Goal: Information Seeking & Learning: Learn about a topic

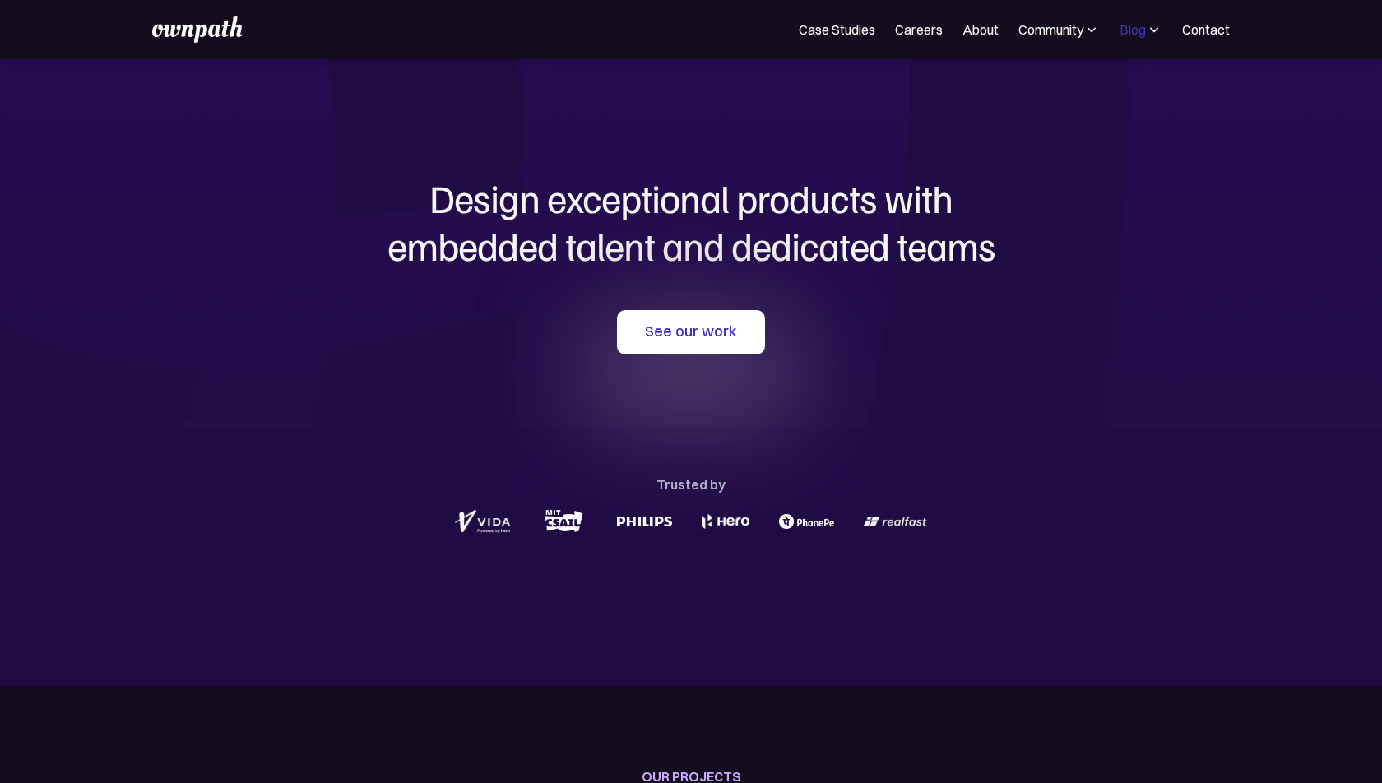
click at [1145, 26] on div "Blog" at bounding box center [1133, 30] width 26 height 20
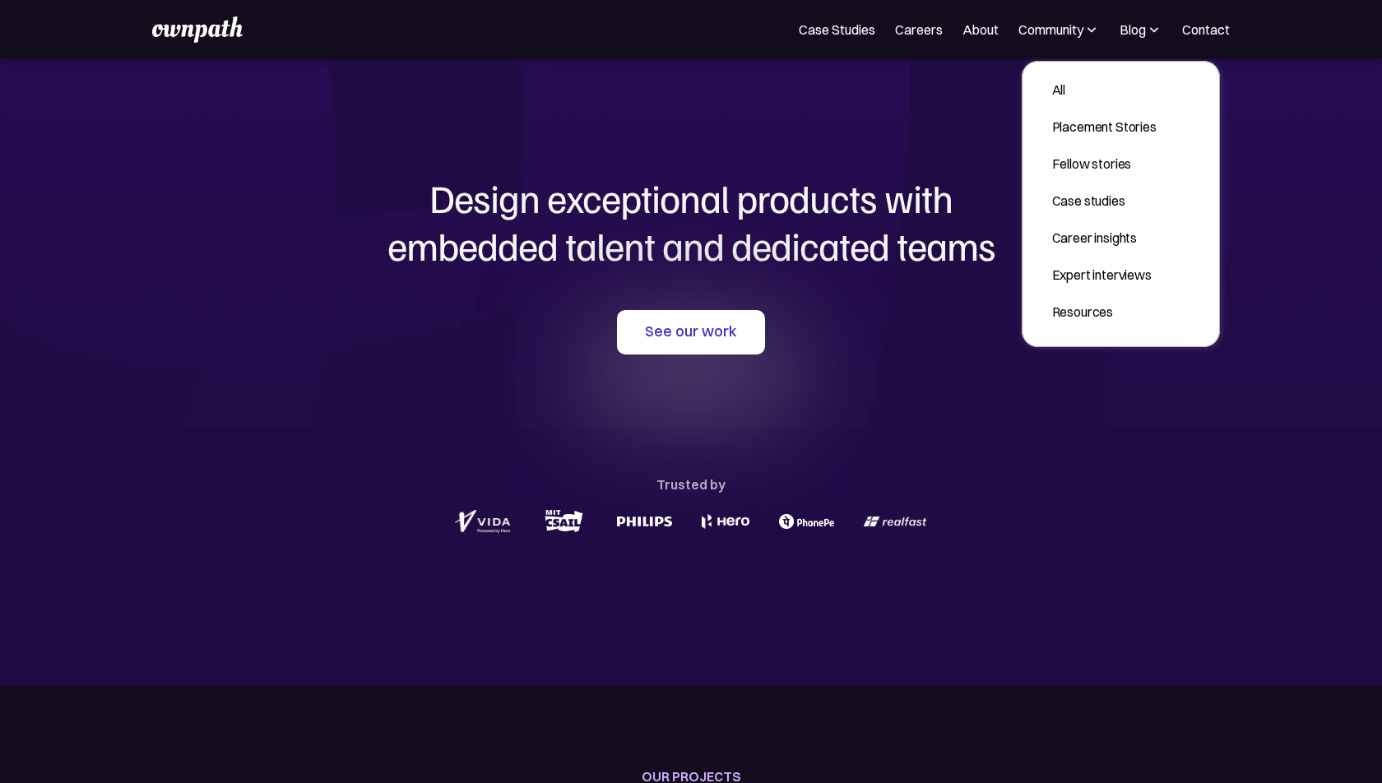
click at [1251, 185] on section "Design exceptional products with embedded talent and dedicated teams with us Se…" at bounding box center [691, 372] width 1382 height 627
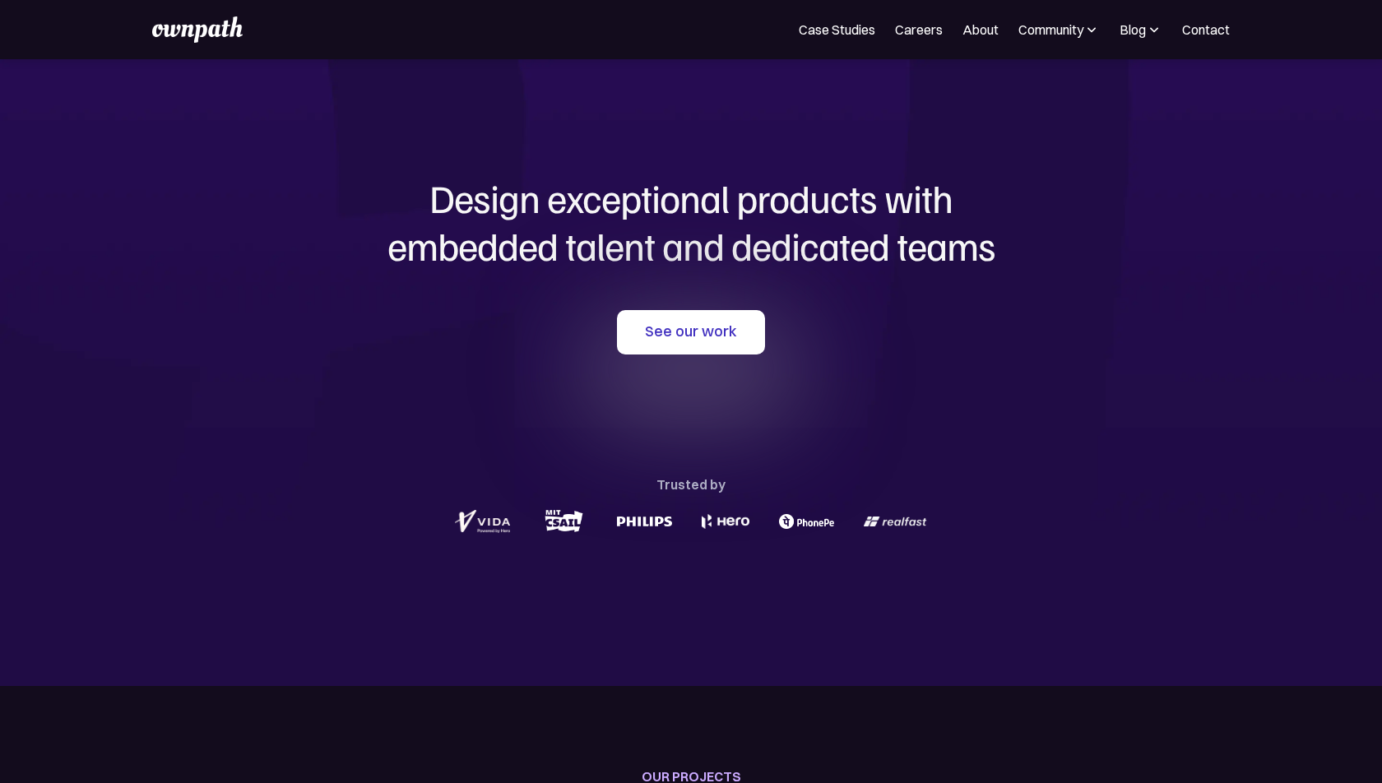
click at [1149, 22] on img at bounding box center [1154, 29] width 16 height 16
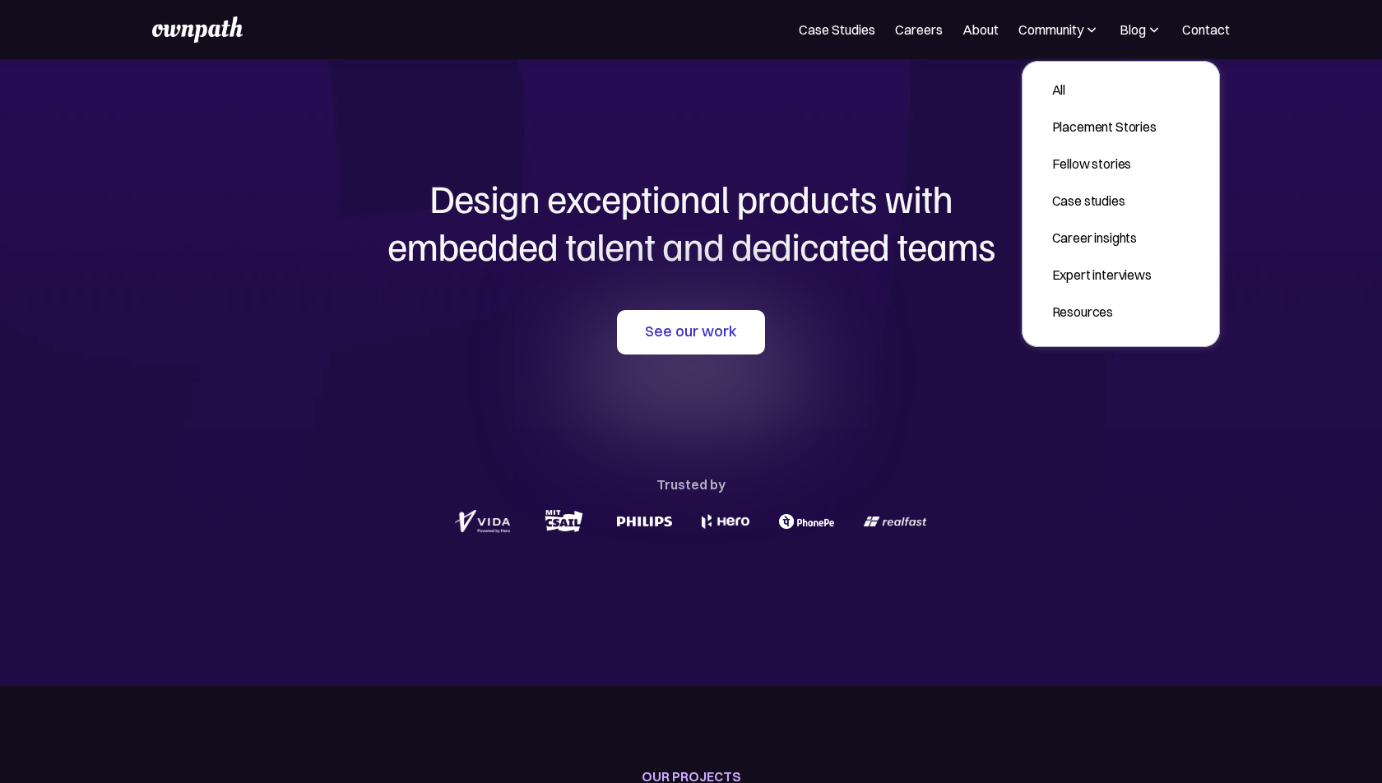
click at [1083, 357] on div "See our work Trusted by" at bounding box center [691, 423] width 790 height 227
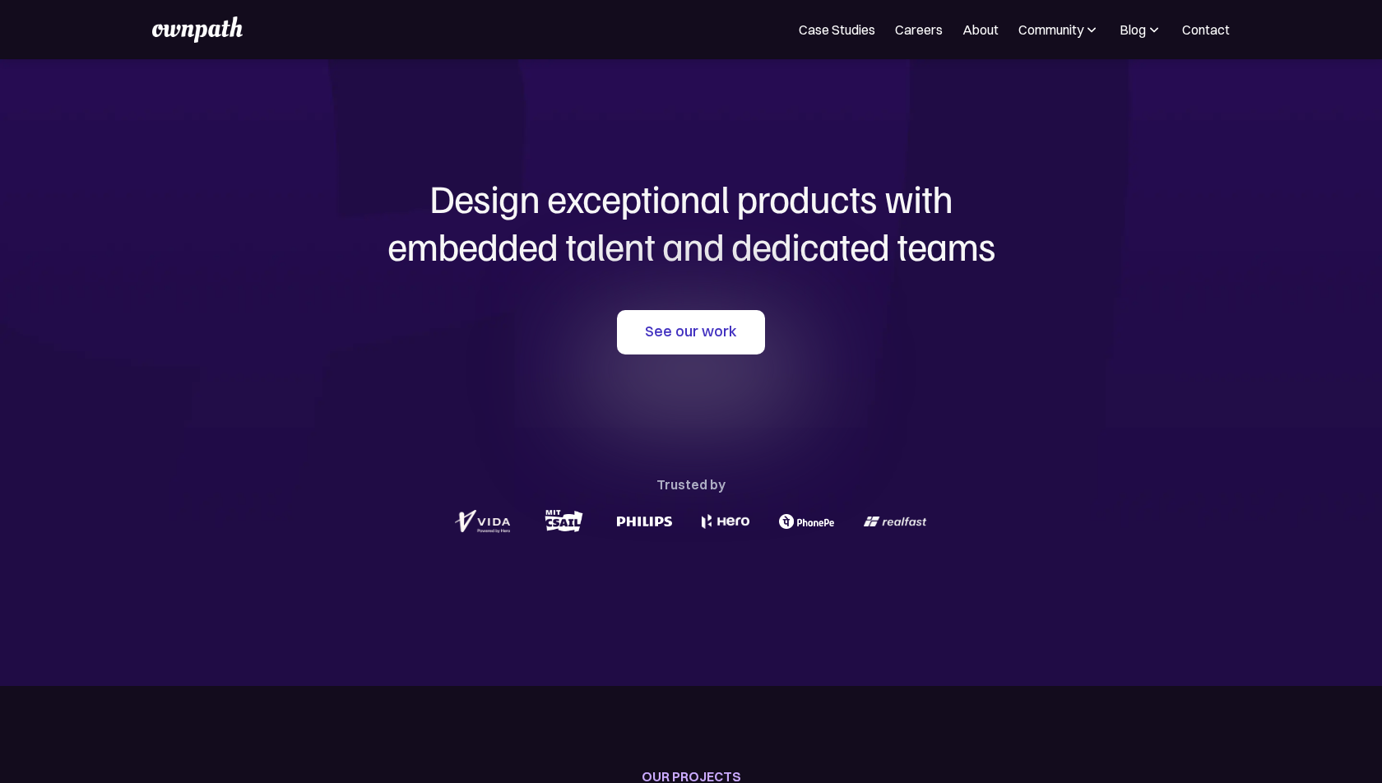
click at [1149, 33] on img at bounding box center [1154, 29] width 16 height 16
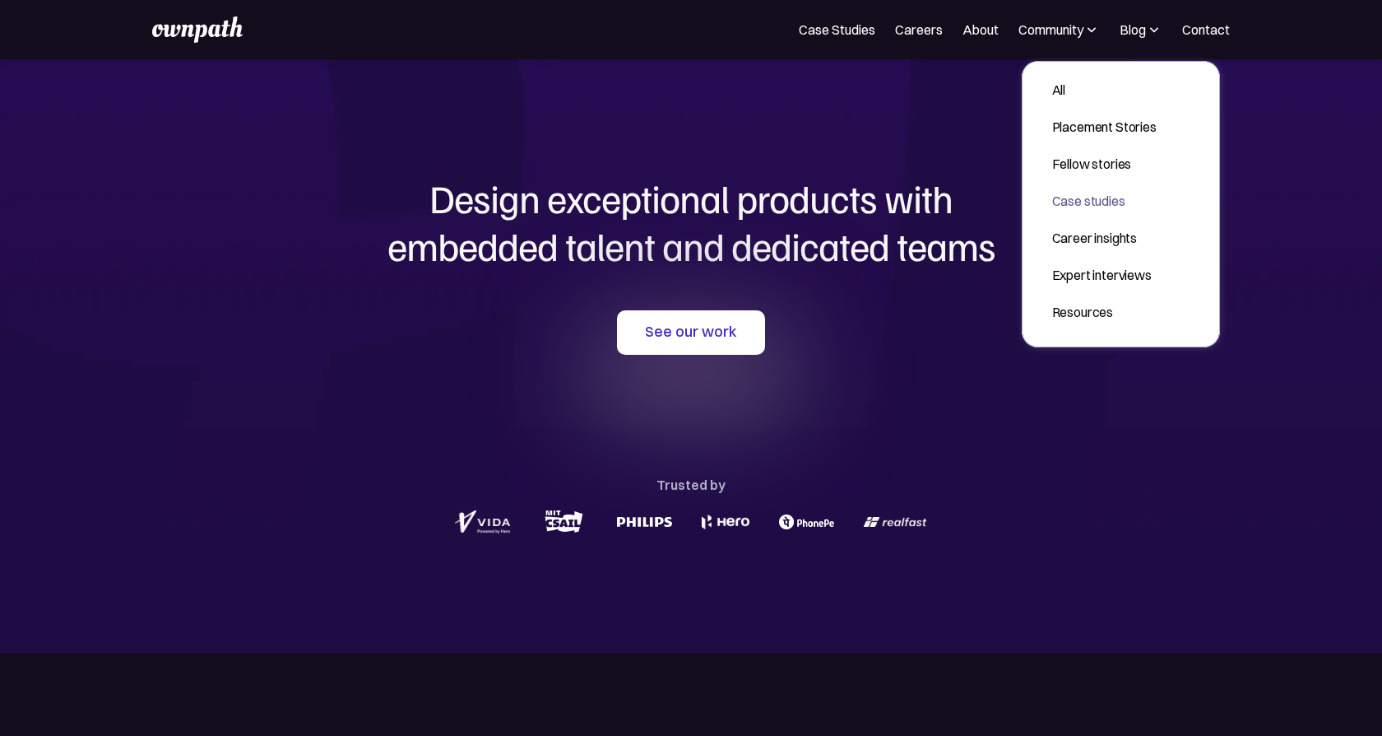
click at [1104, 452] on section "Design exceptional products with embedded talent and dedicated teams with us Se…" at bounding box center [691, 355] width 1382 height 593
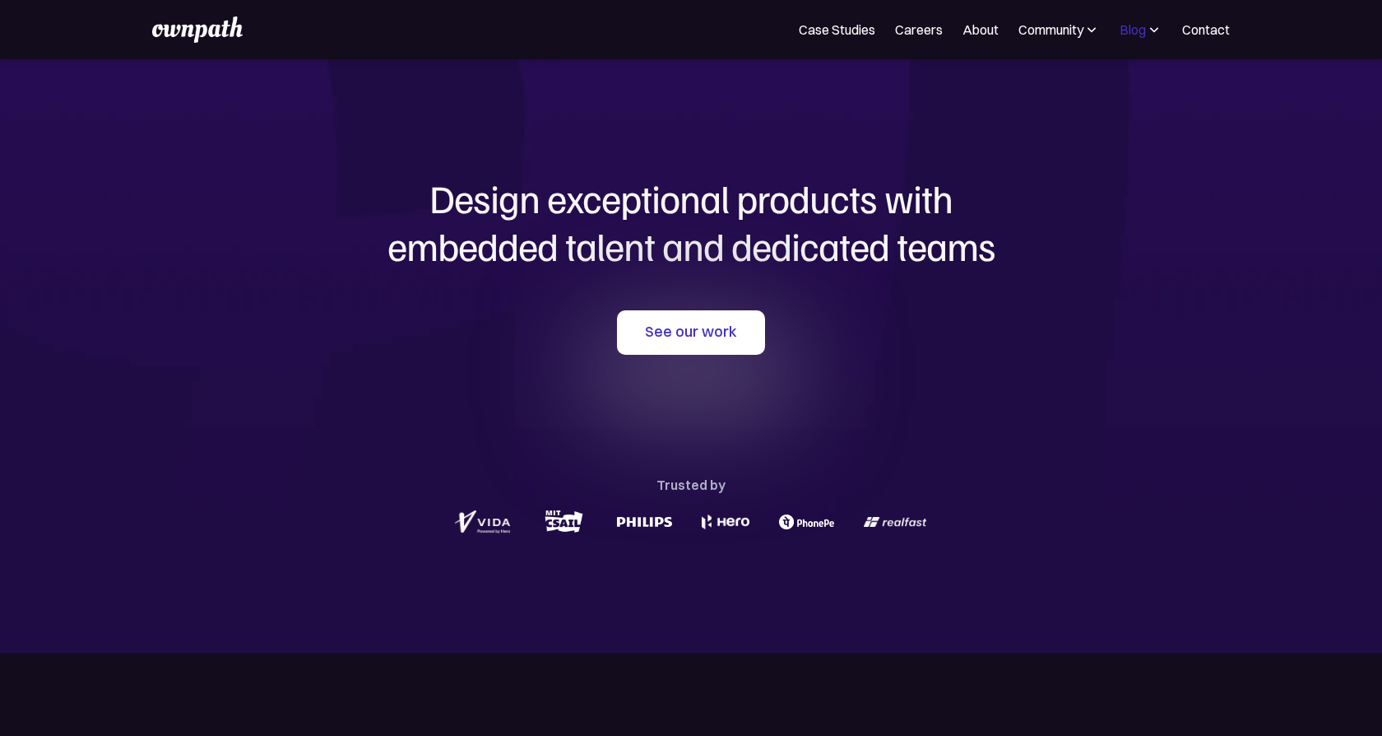
click at [1131, 33] on div "Blog" at bounding box center [1133, 30] width 26 height 20
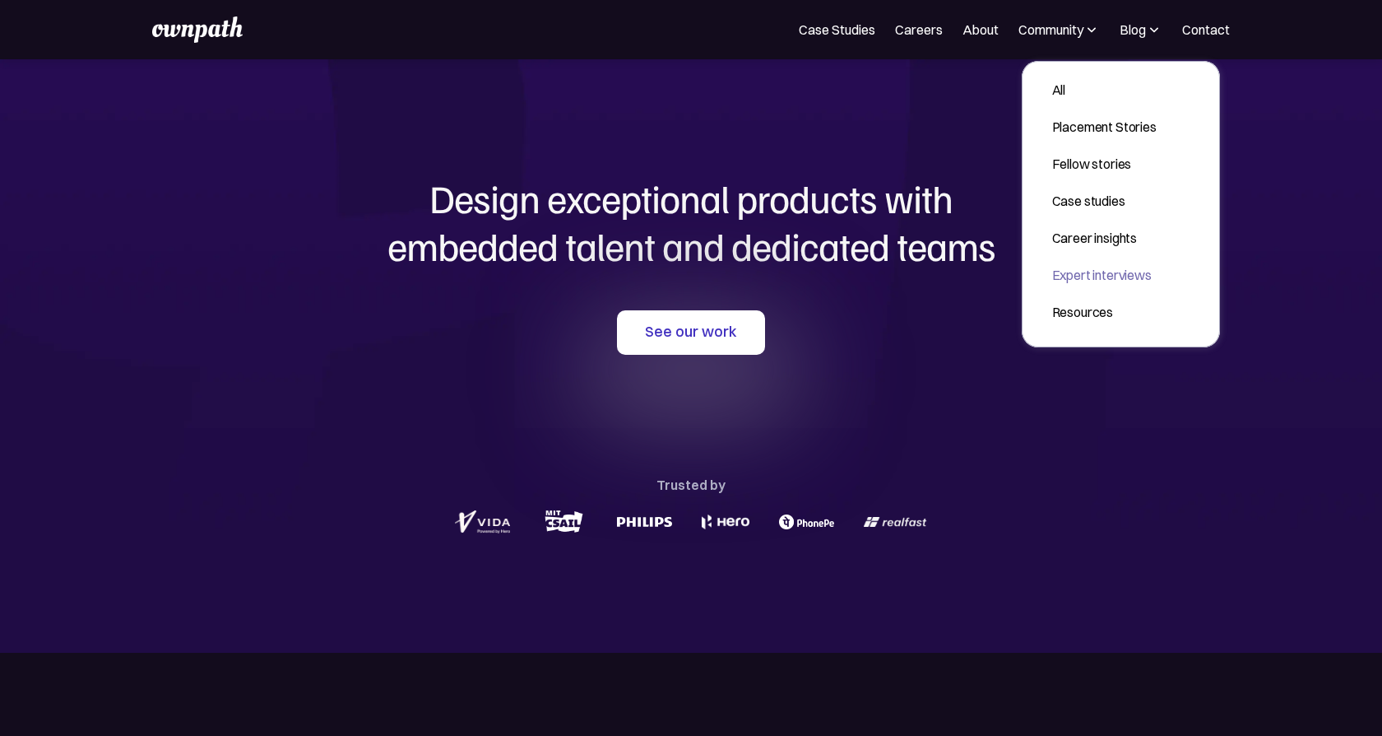
click at [1093, 285] on link "Expert interviews" at bounding box center [1104, 275] width 131 height 30
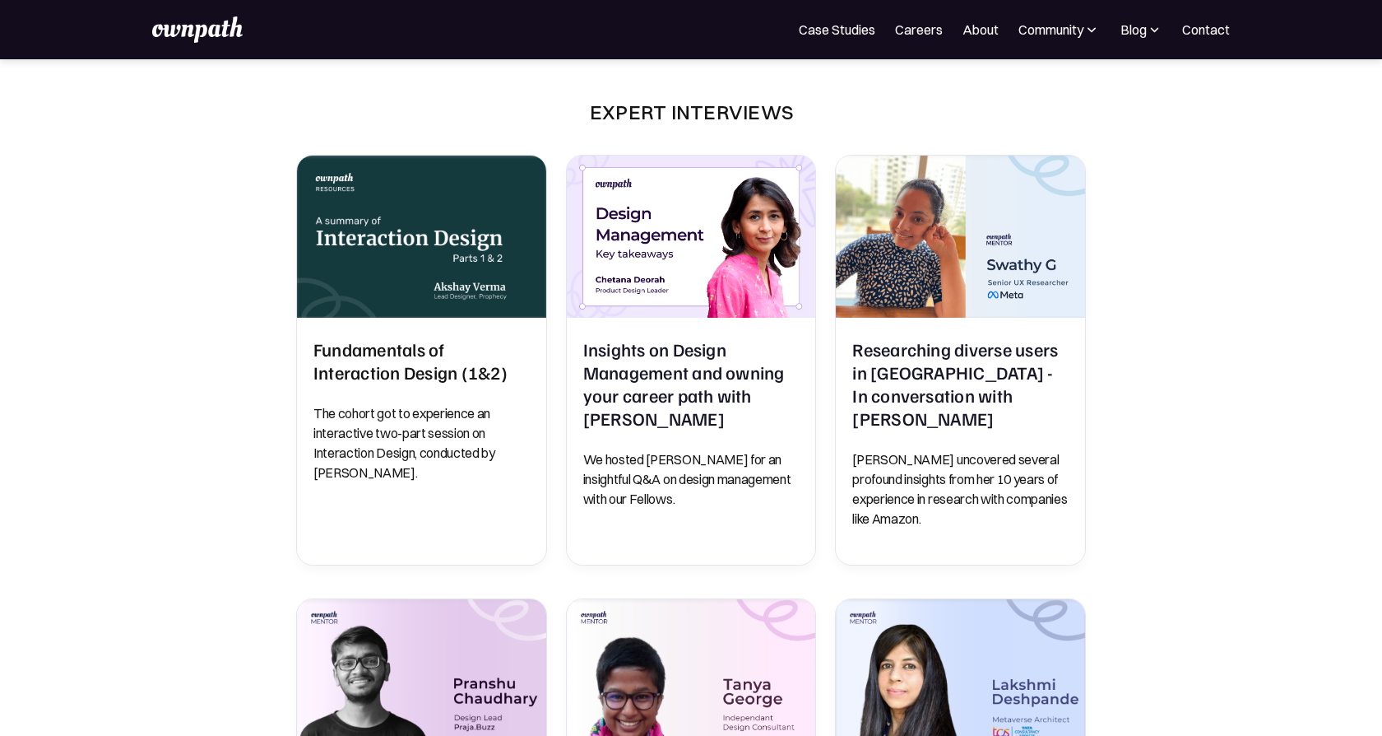
click at [1153, 30] on img at bounding box center [1155, 29] width 16 height 16
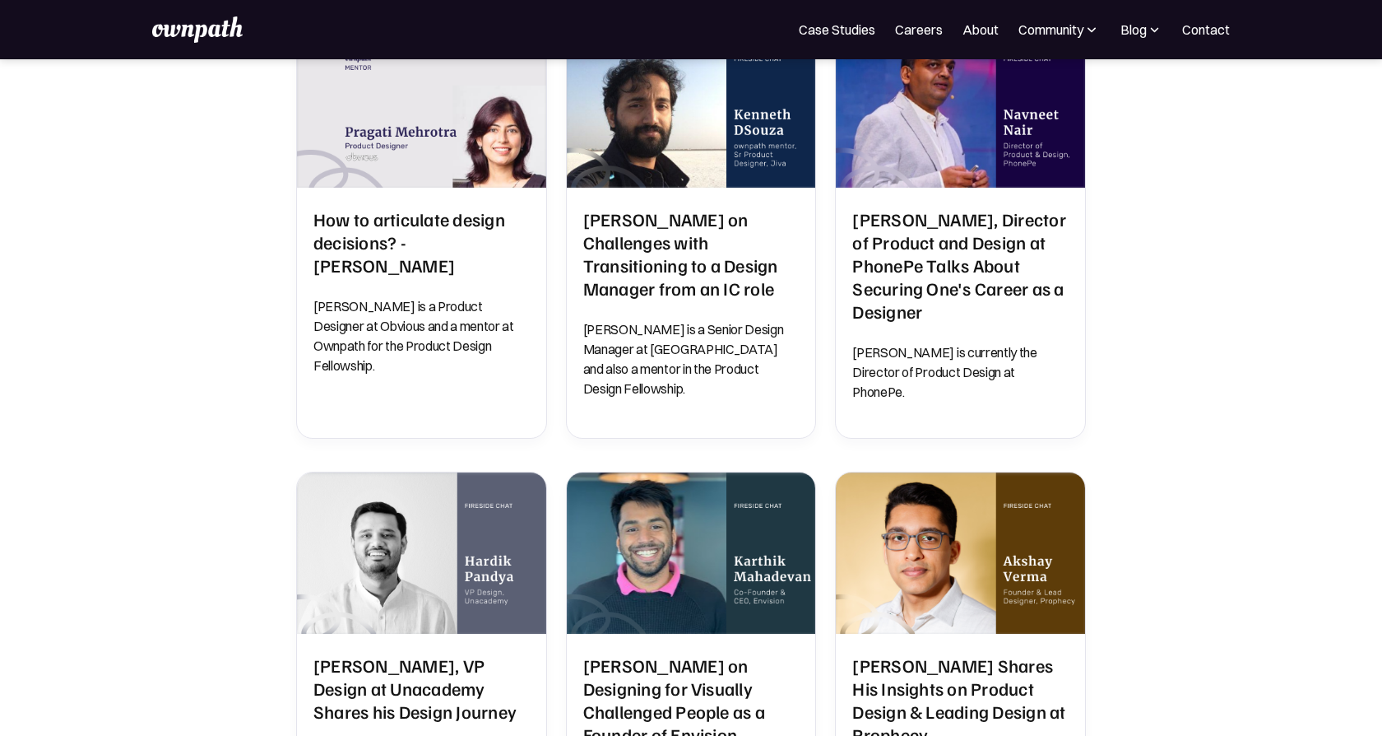
scroll to position [1625, 0]
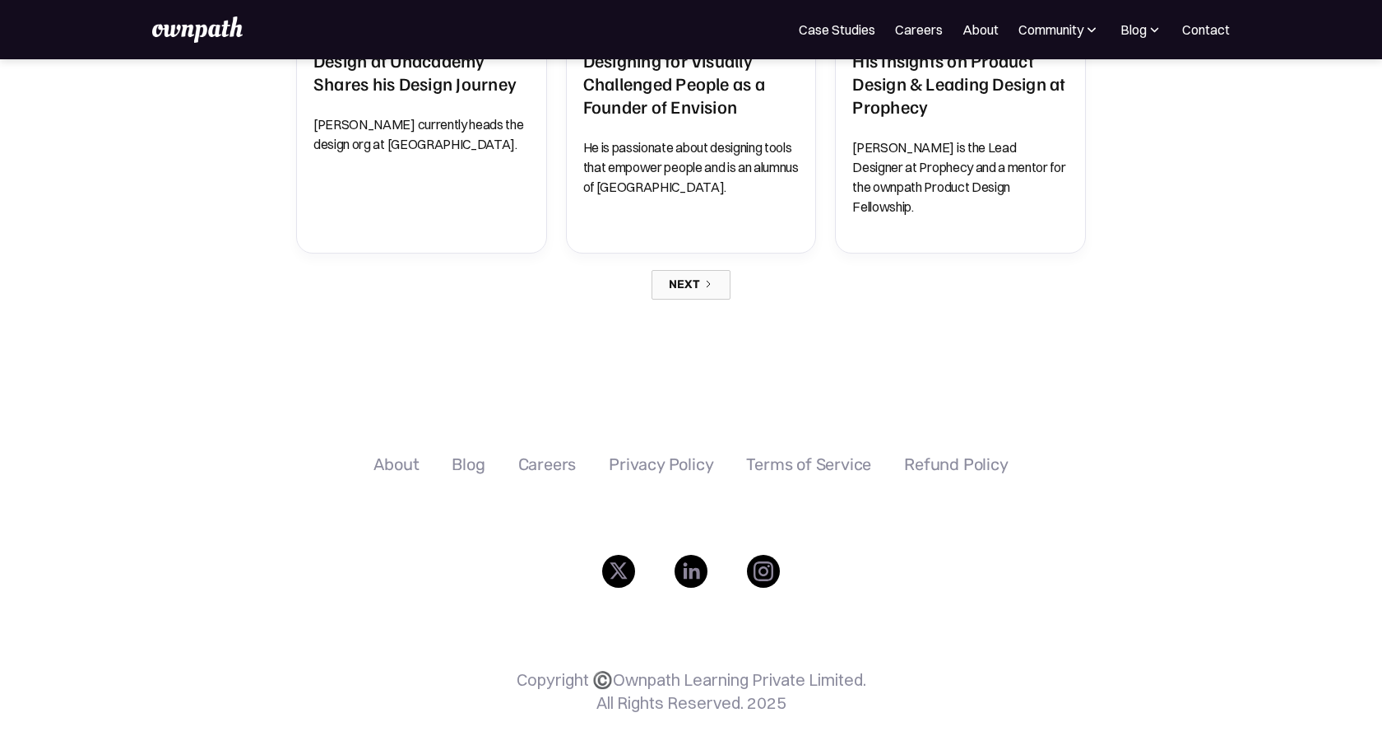
click at [712, 279] on icon "Next Page" at bounding box center [708, 284] width 10 height 10
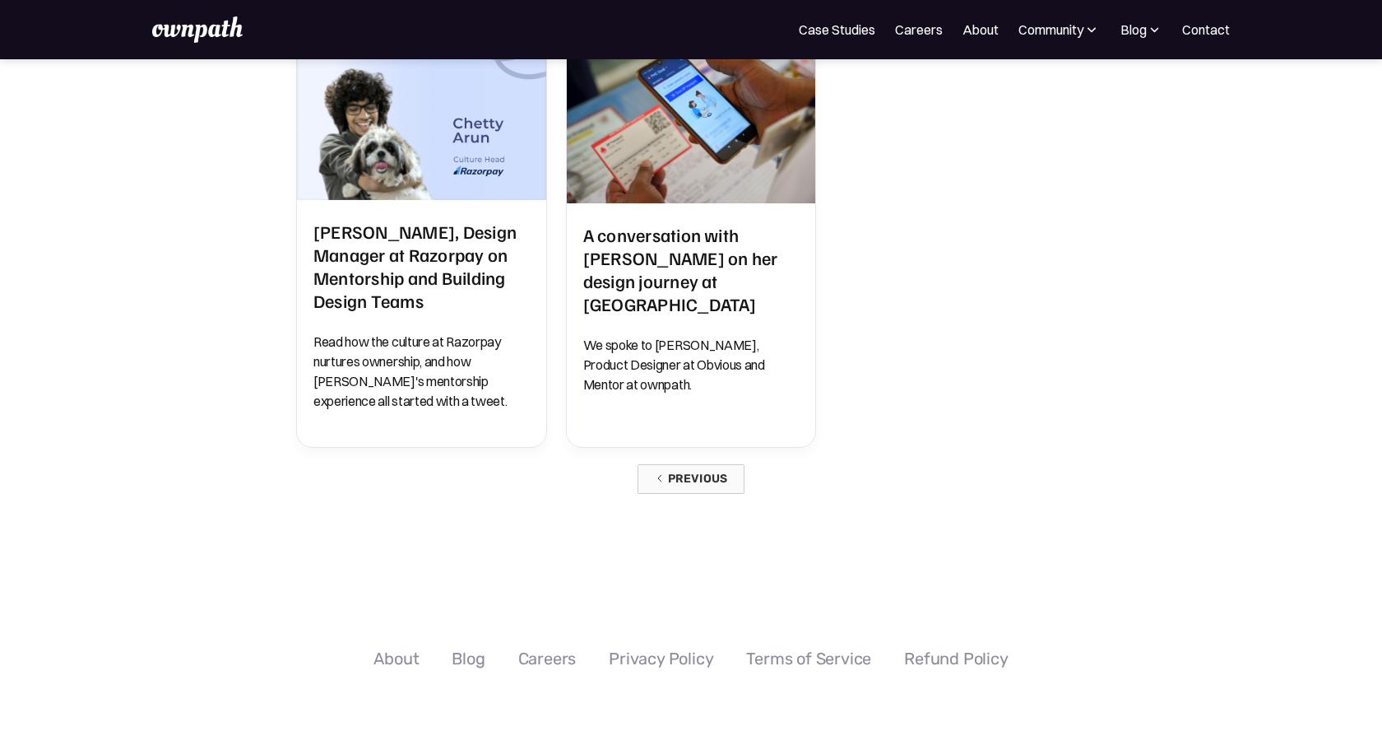
scroll to position [1677, 0]
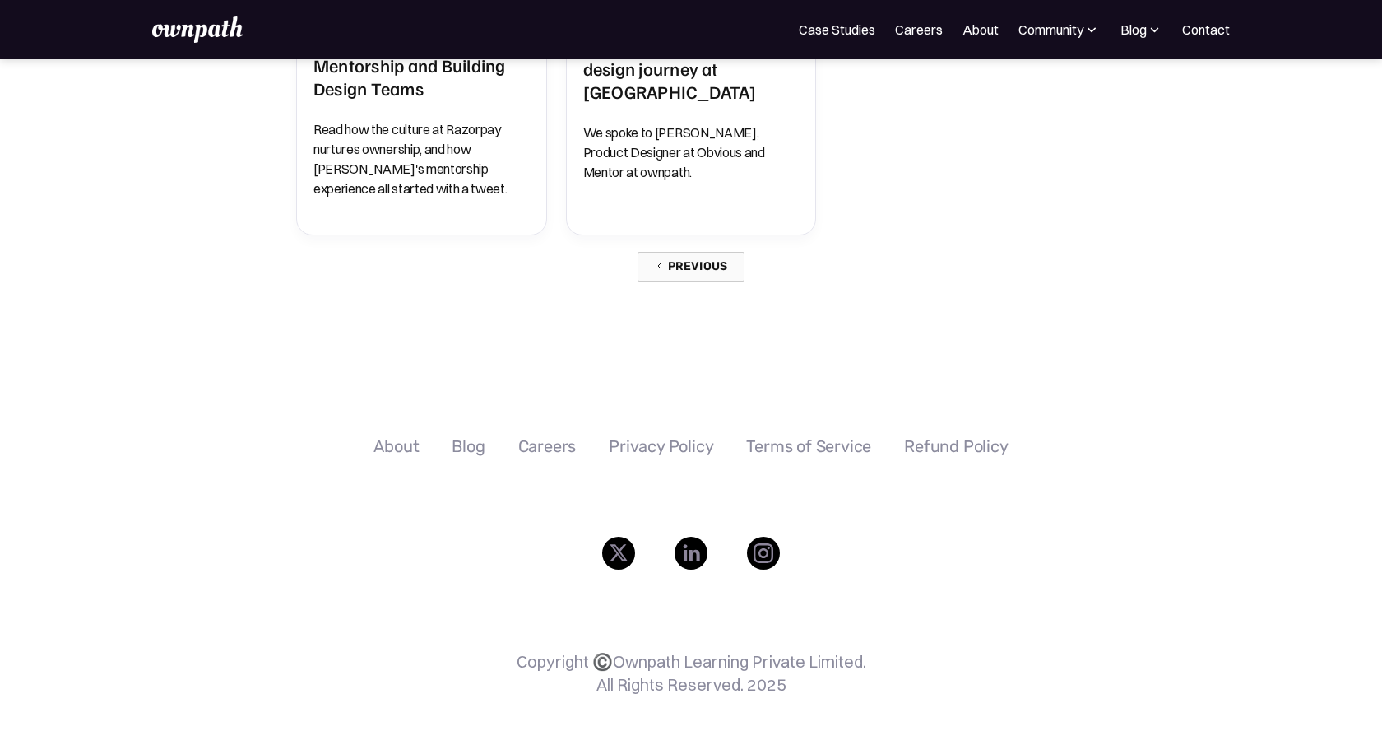
click at [711, 252] on link "Previous" at bounding box center [692, 267] width 108 height 30
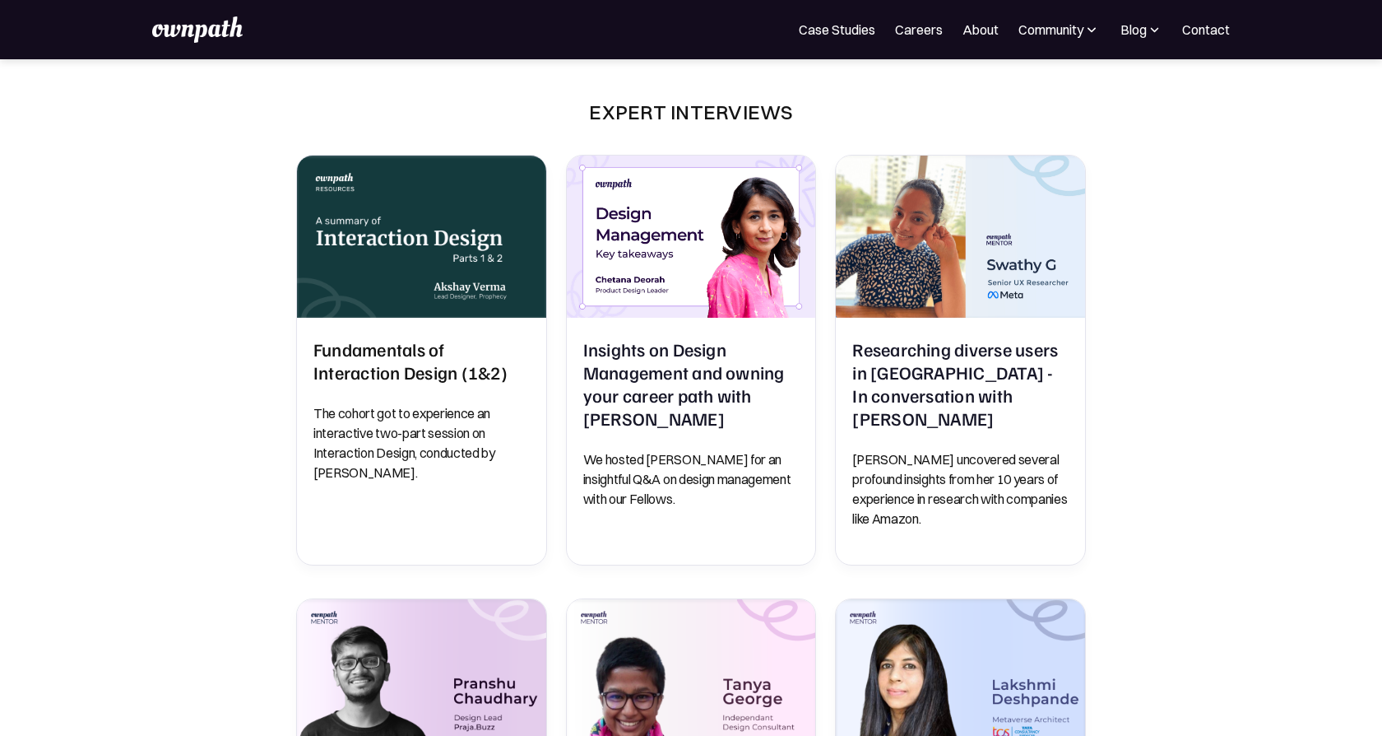
click at [1156, 23] on img at bounding box center [1155, 29] width 16 height 16
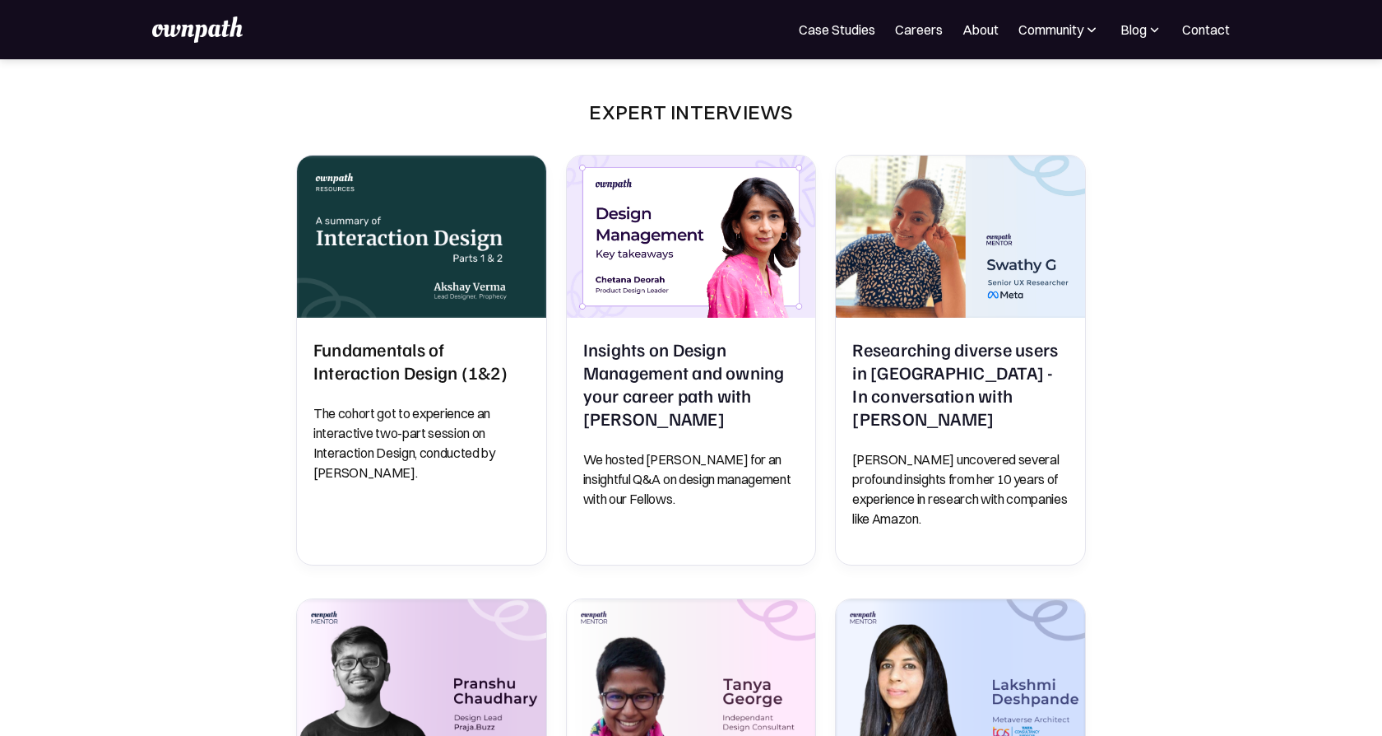
click at [1056, 31] on div "Community" at bounding box center [1051, 30] width 65 height 20
click at [1144, 37] on div "Blog" at bounding box center [1134, 30] width 26 height 20
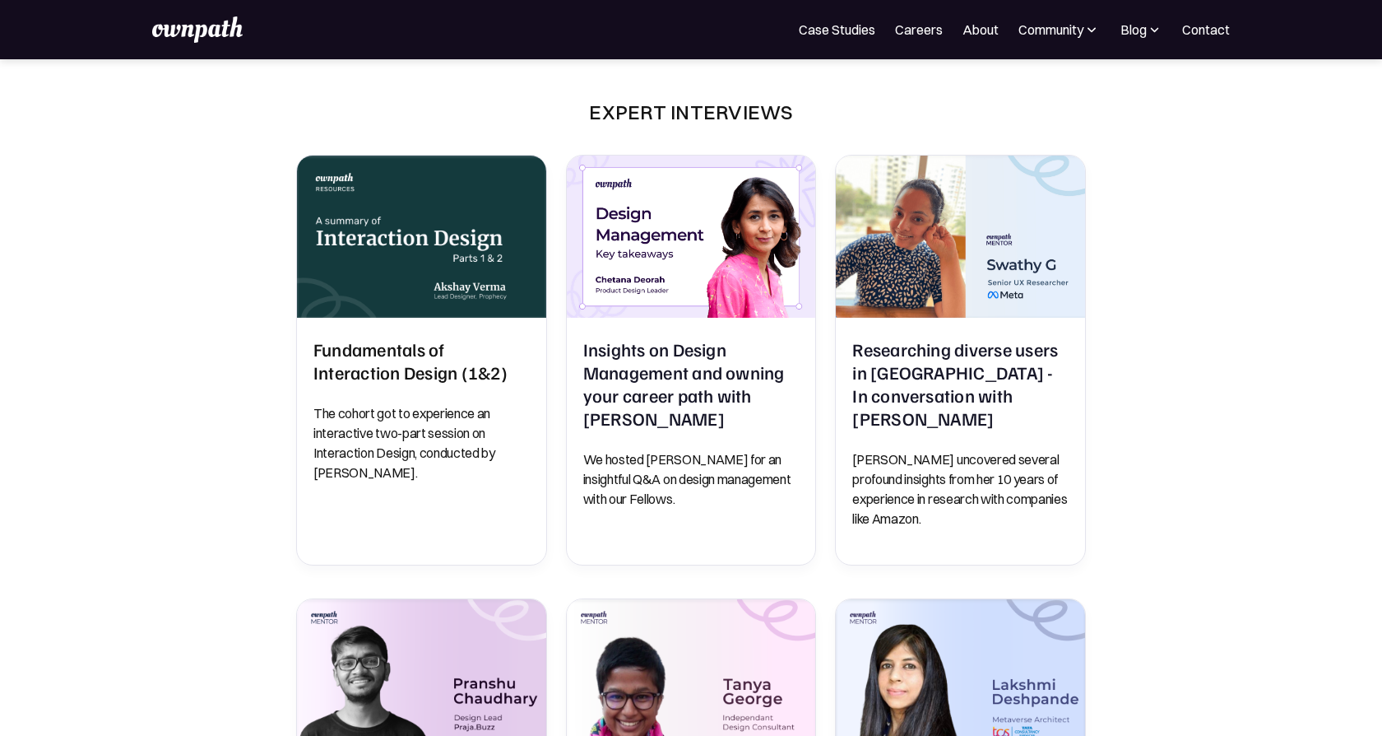
click at [229, 35] on img at bounding box center [197, 29] width 90 height 26
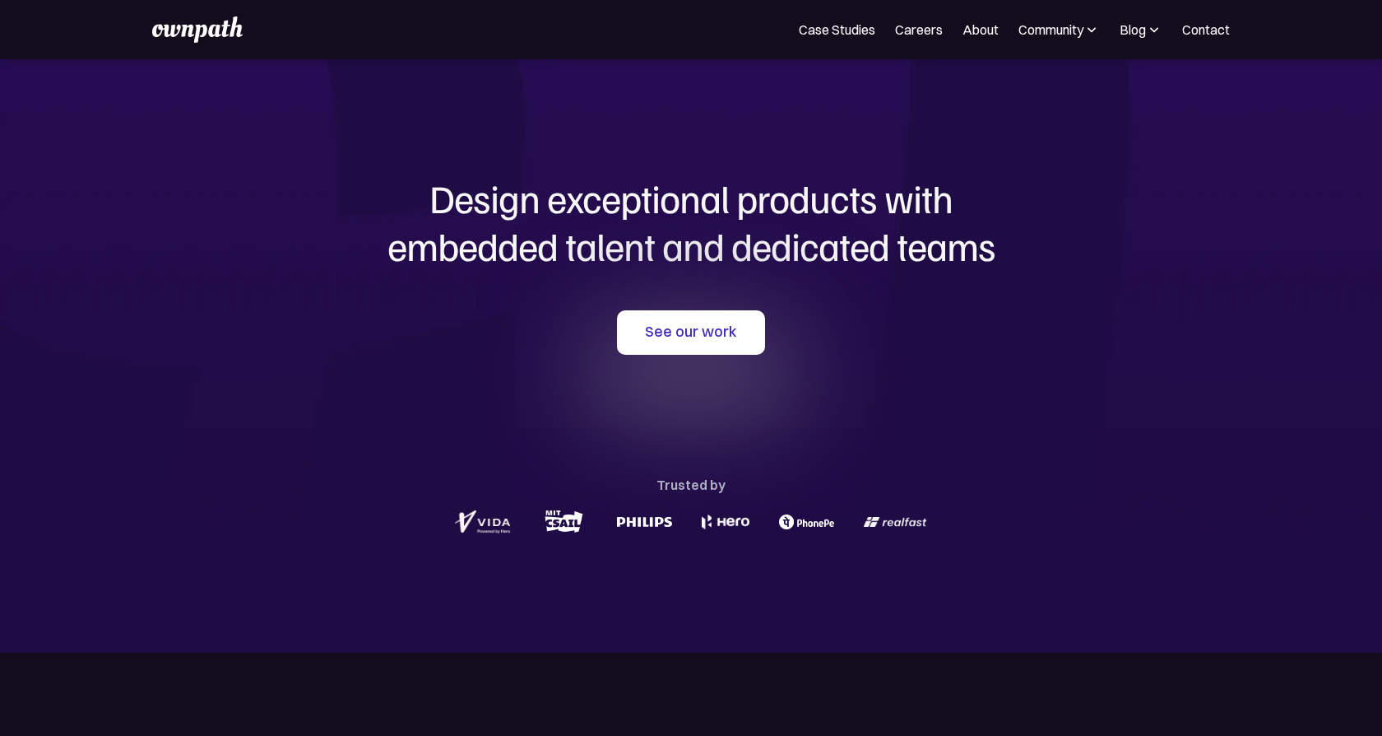
click at [977, 345] on div "See our work Trusted by" at bounding box center [691, 423] width 790 height 227
click at [979, 216] on h1 "Design exceptional products with embedded talent and dedicated teams" at bounding box center [691, 221] width 790 height 95
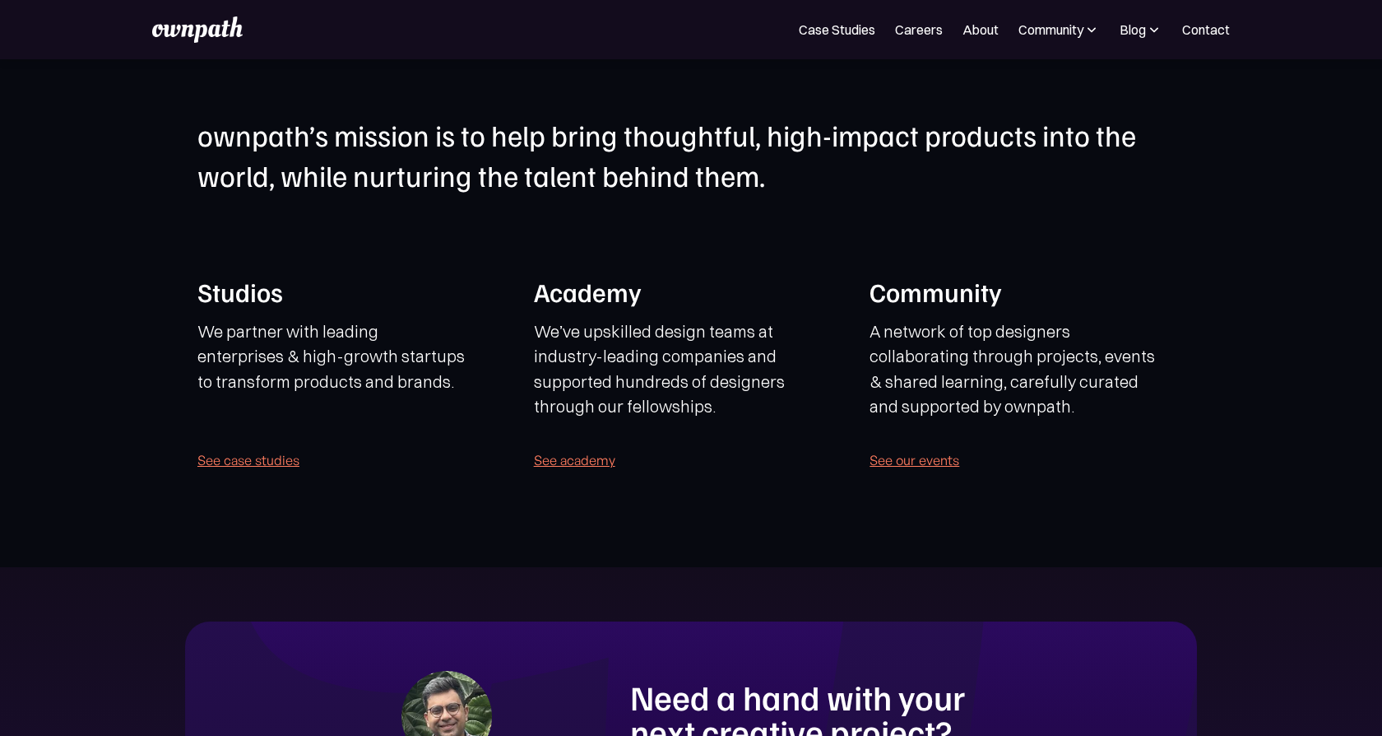
scroll to position [3290, 0]
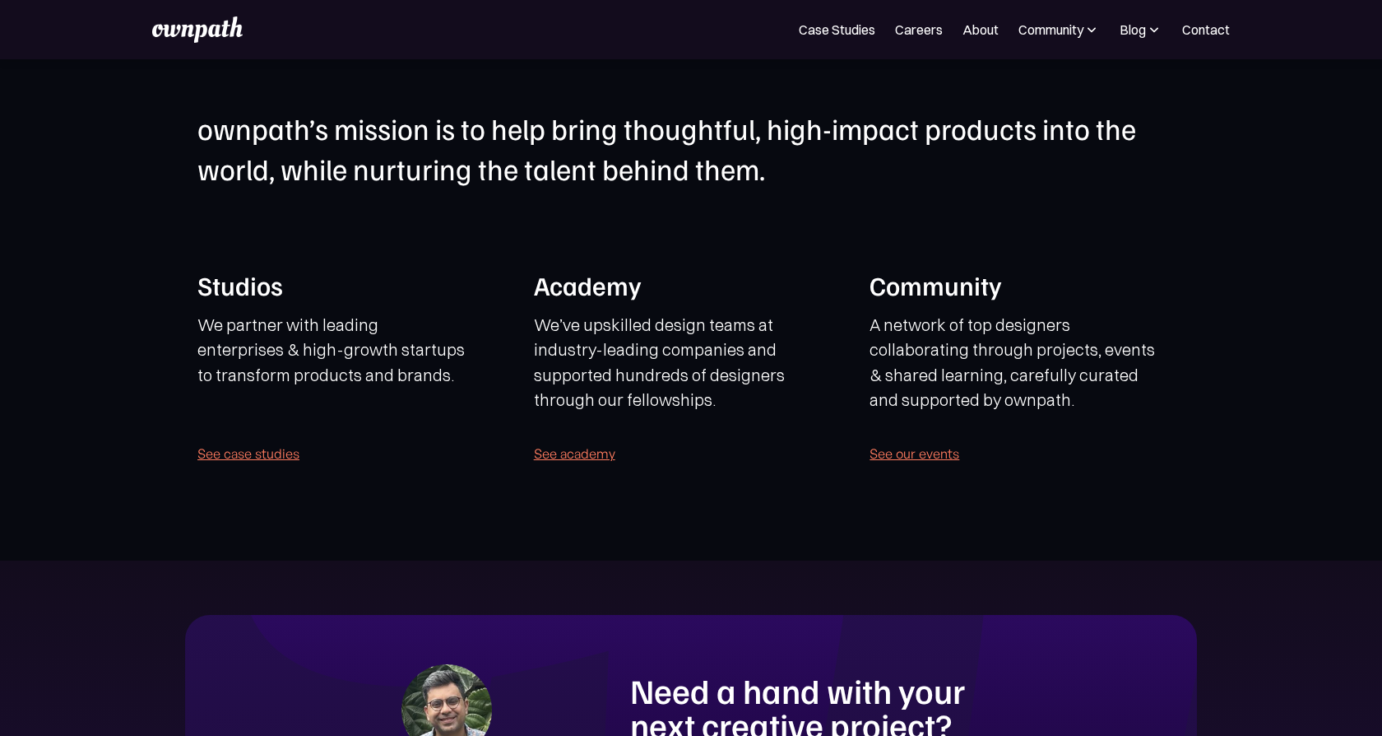
click at [233, 276] on h1 "Studios" at bounding box center [346, 284] width 299 height 35
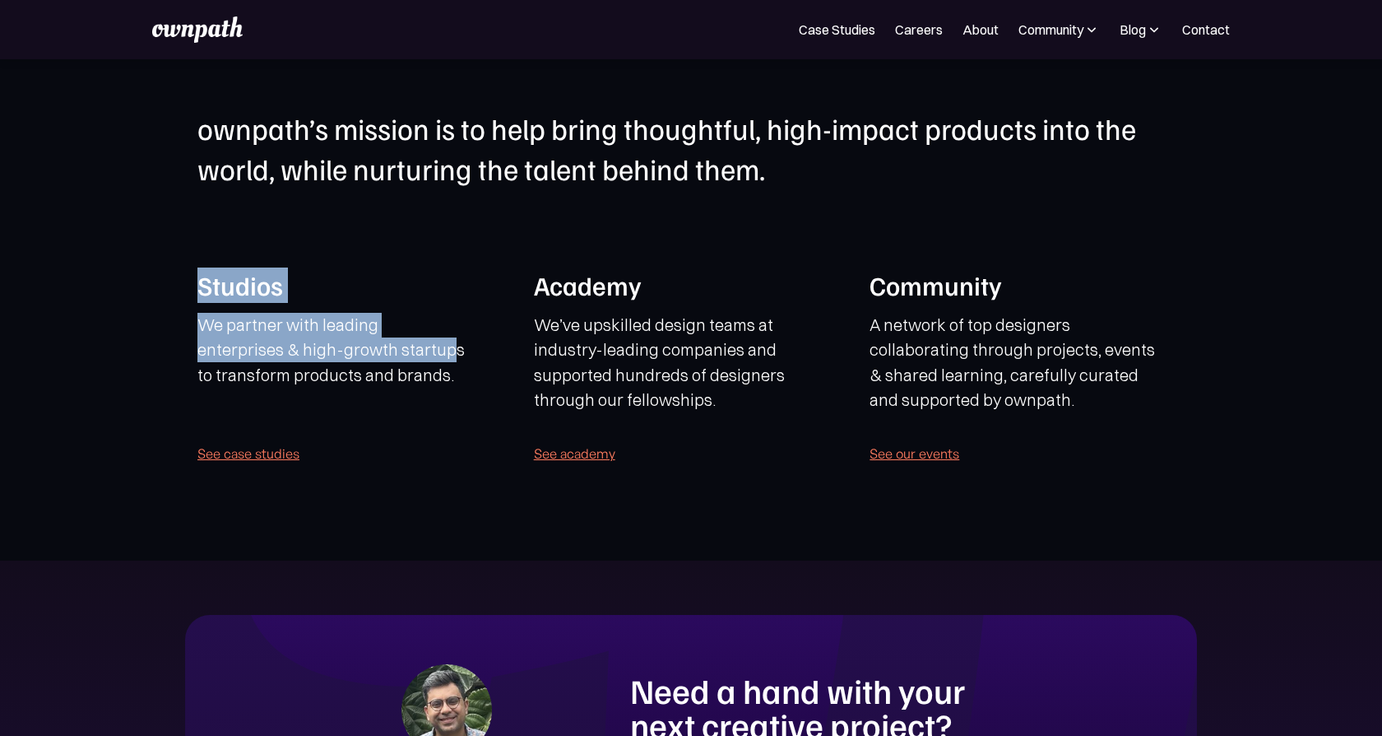
drag, startPoint x: 196, startPoint y: 279, endPoint x: 361, endPoint y: 339, distance: 175.9
click at [361, 339] on section "ownpath’s mission is to help bring thoughtful, high-impact products into the wo…" at bounding box center [691, 295] width 1382 height 531
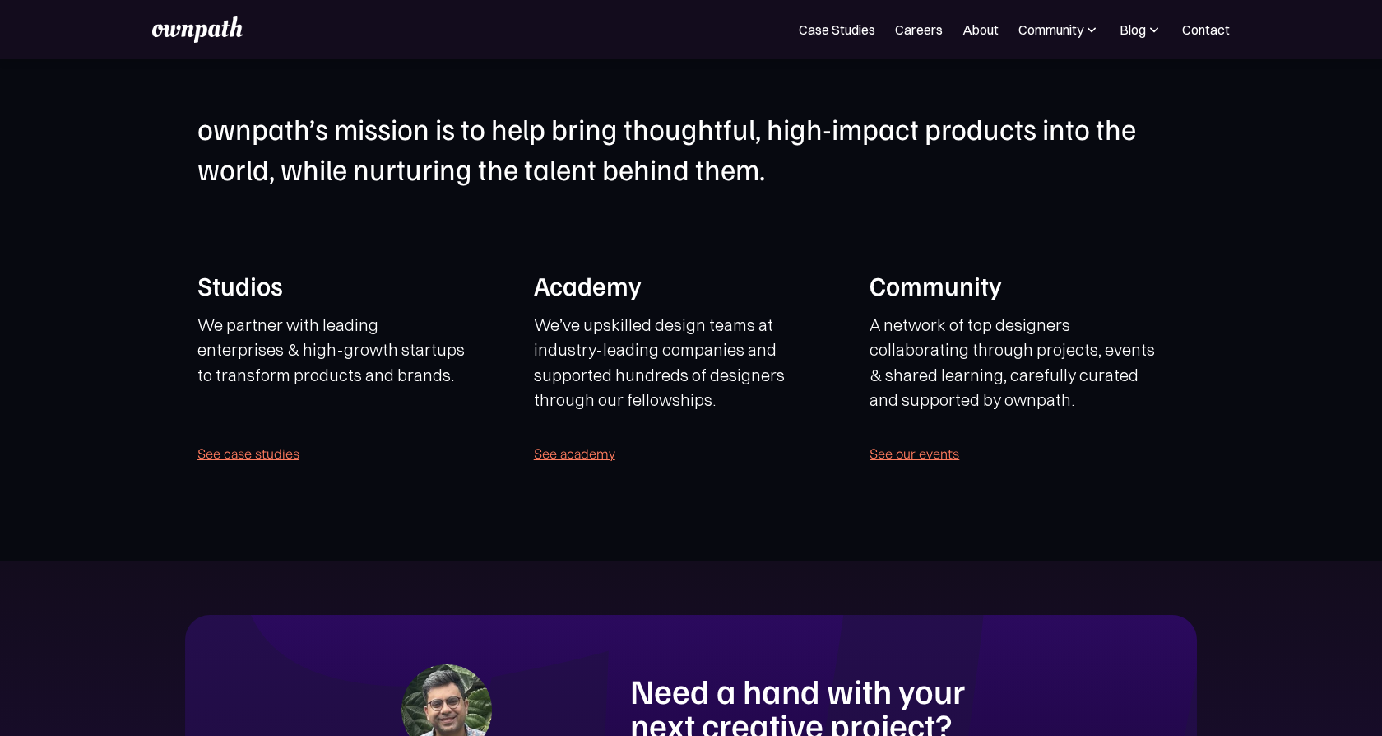
click at [377, 376] on p "We partner with leading enterprises & high-growth startups to transform product…" at bounding box center [331, 363] width 268 height 100
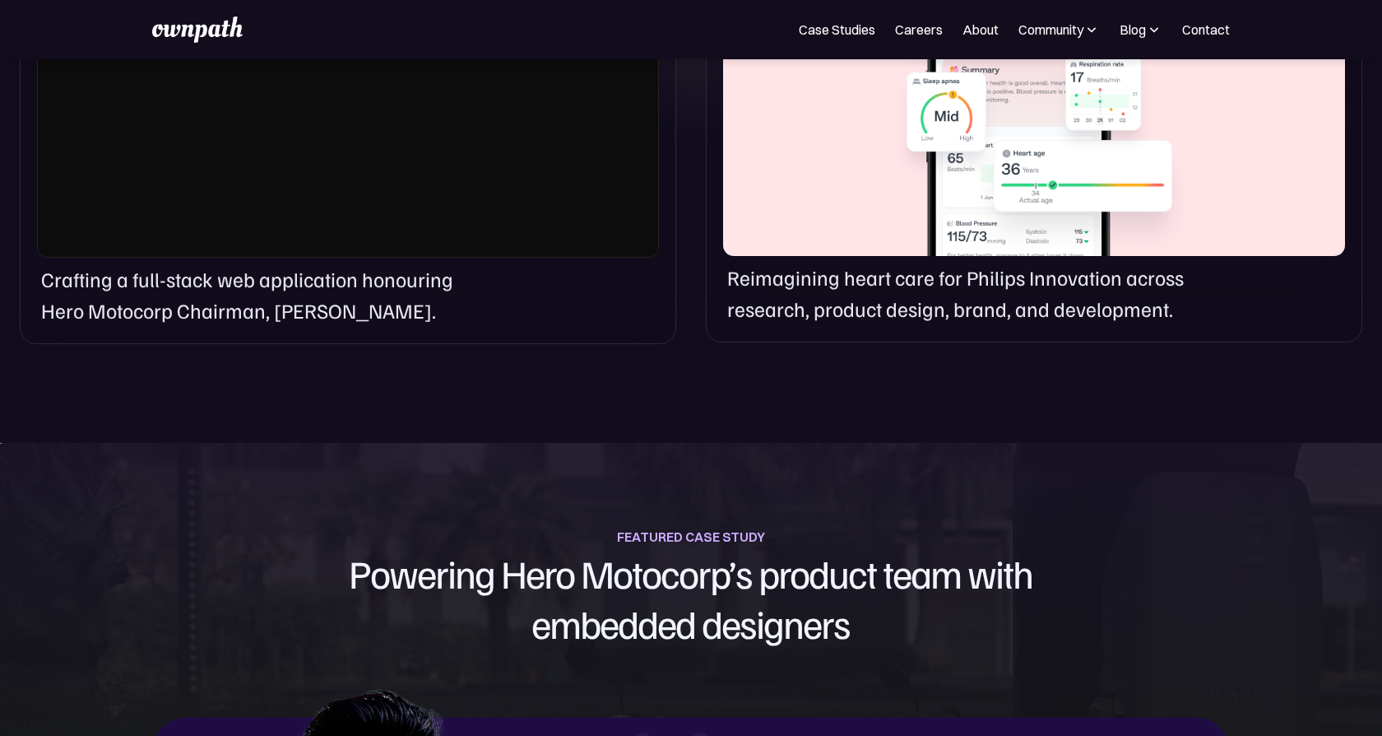
scroll to position [1405, 0]
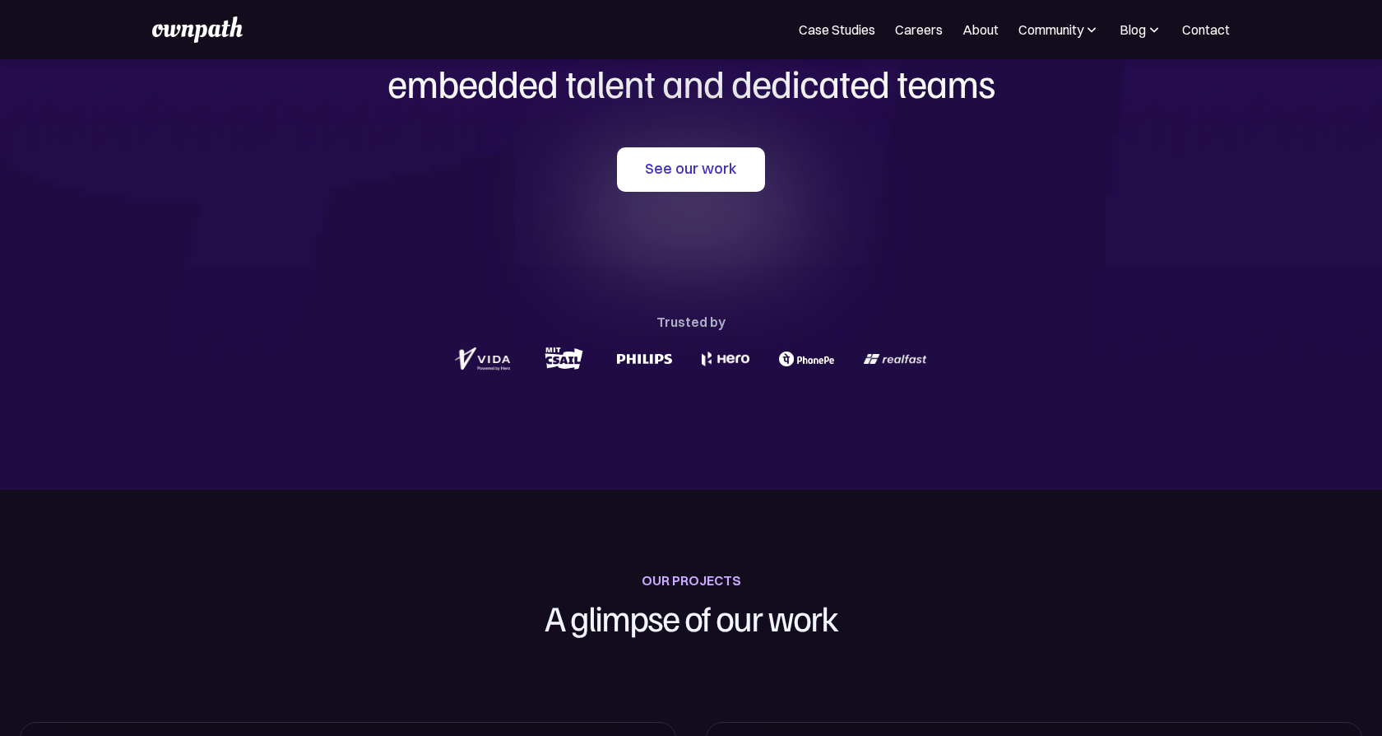
scroll to position [158, 0]
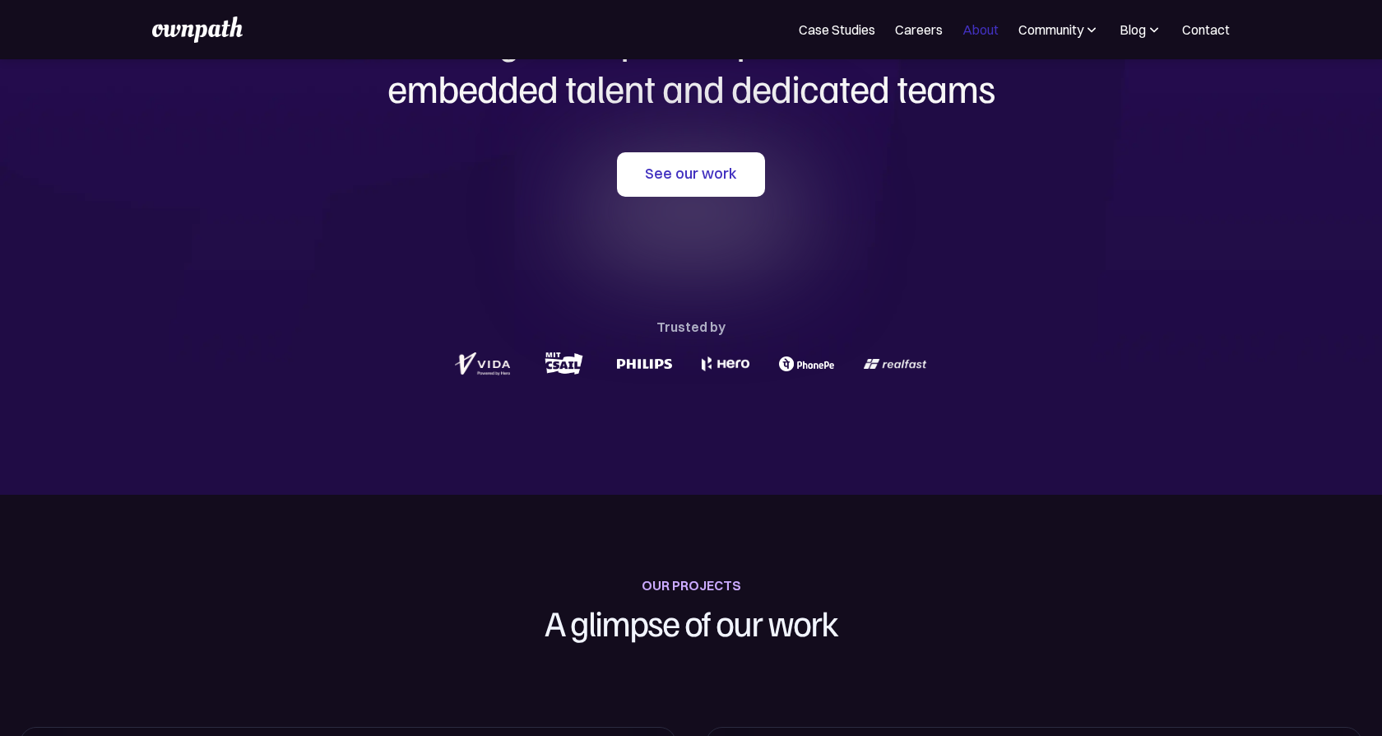
click at [981, 33] on link "About" at bounding box center [981, 30] width 36 height 20
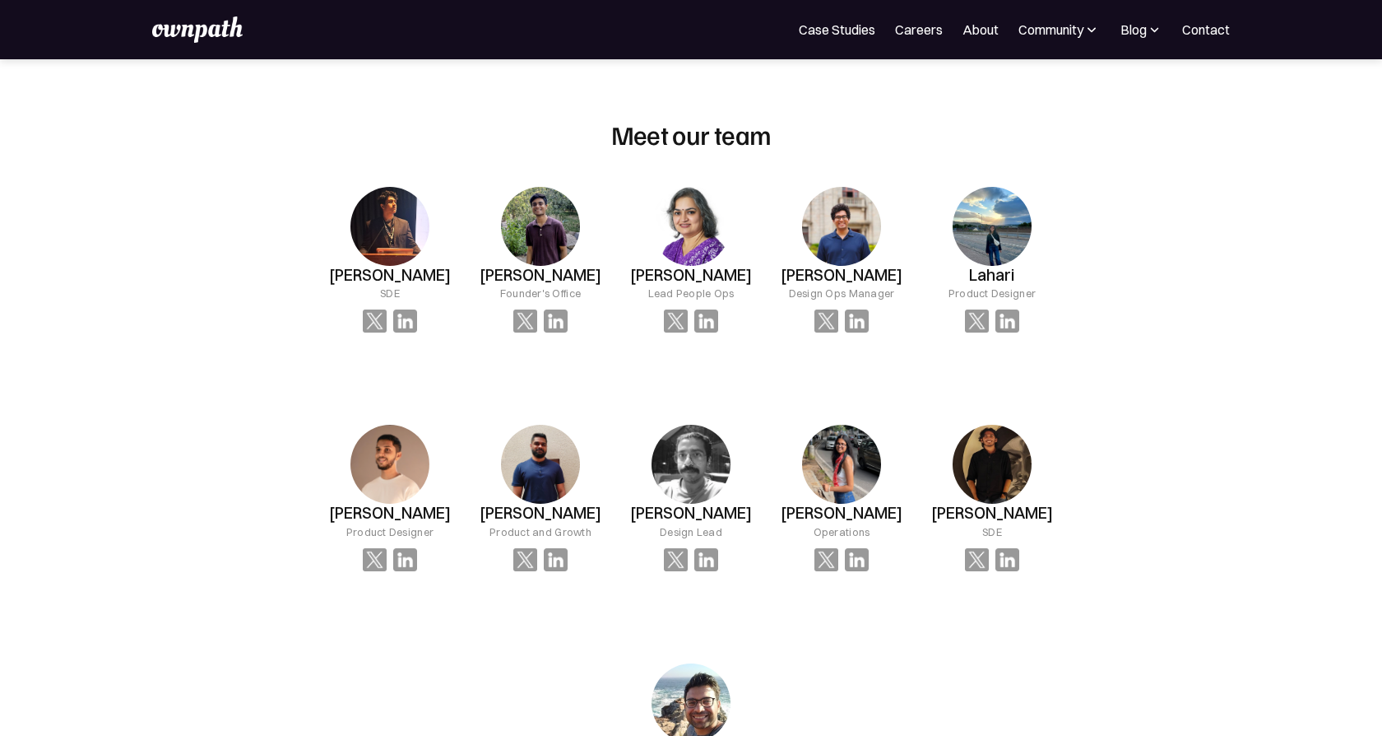
scroll to position [1098, 0]
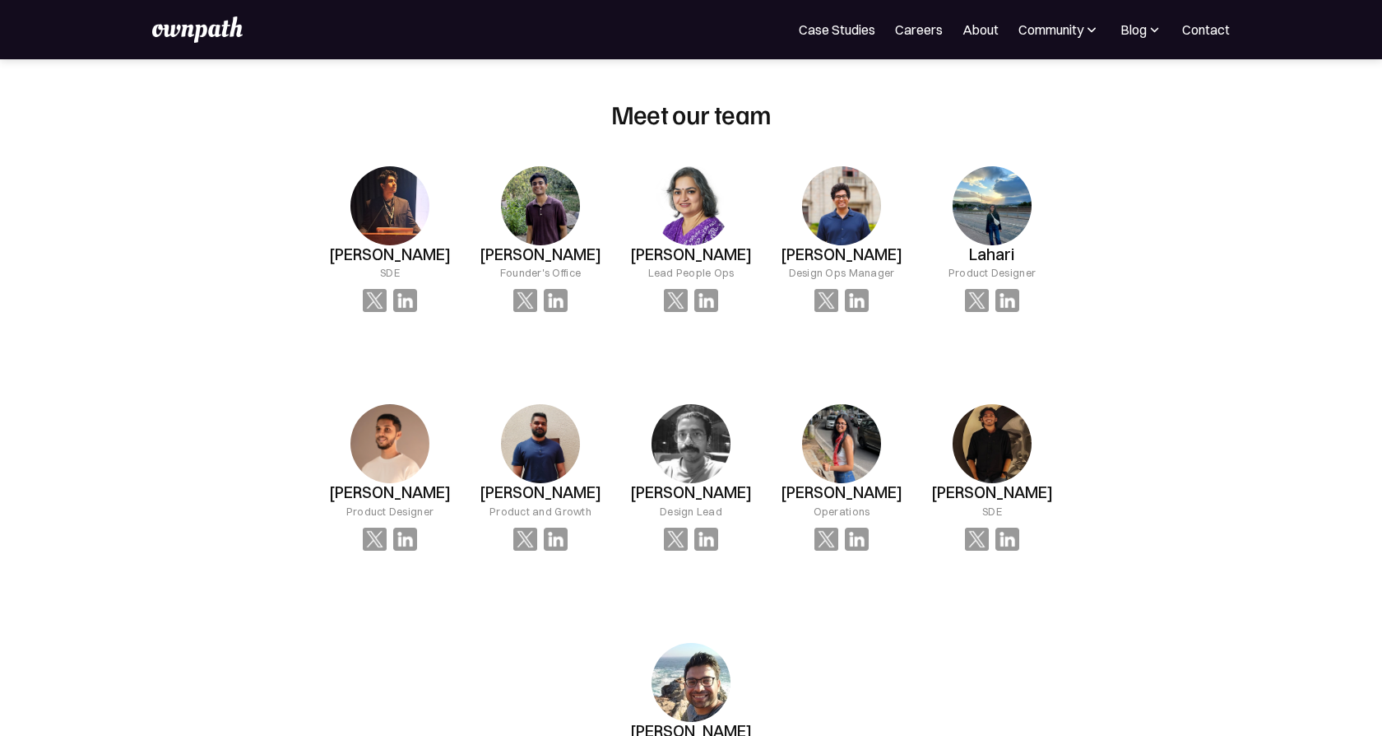
click at [565, 281] on div "Founder's Office" at bounding box center [540, 272] width 81 height 16
click at [576, 281] on div "Founder's Office" at bounding box center [540, 272] width 81 height 16
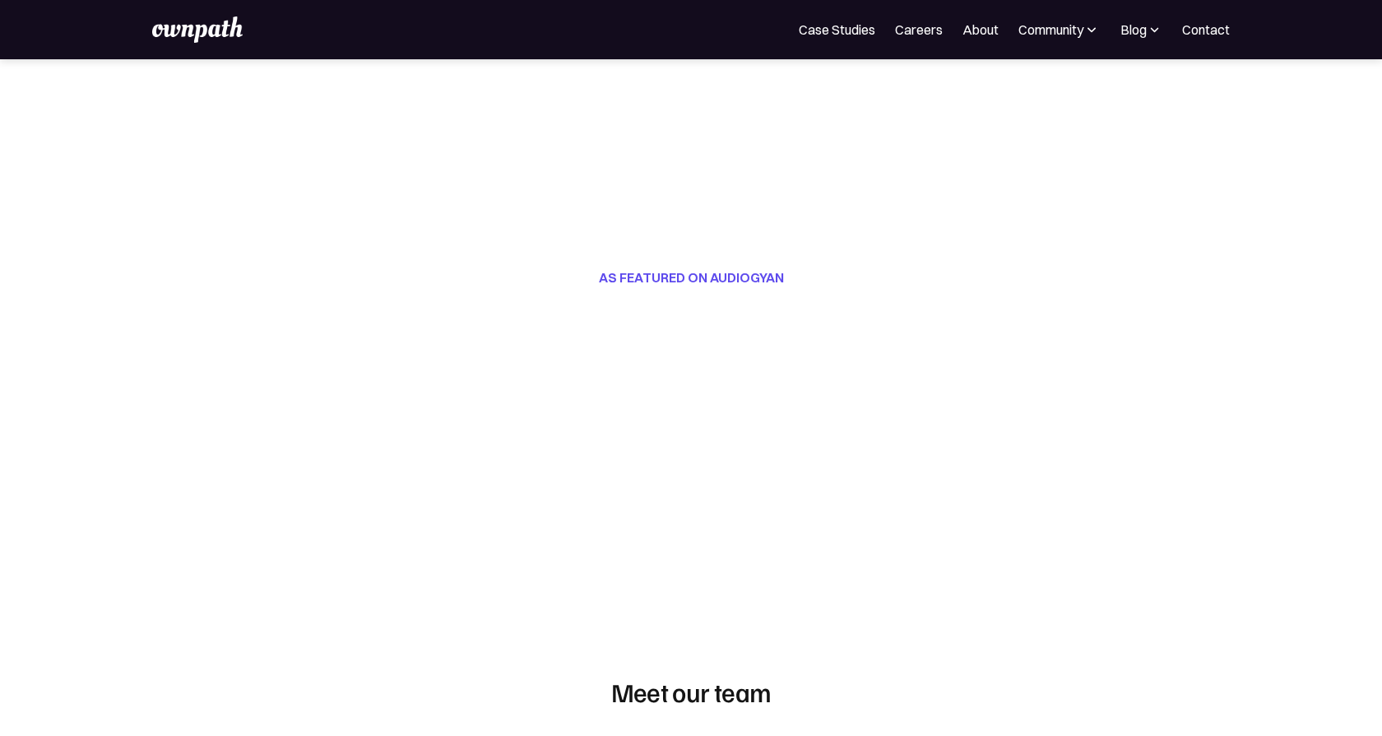
scroll to position [0, 0]
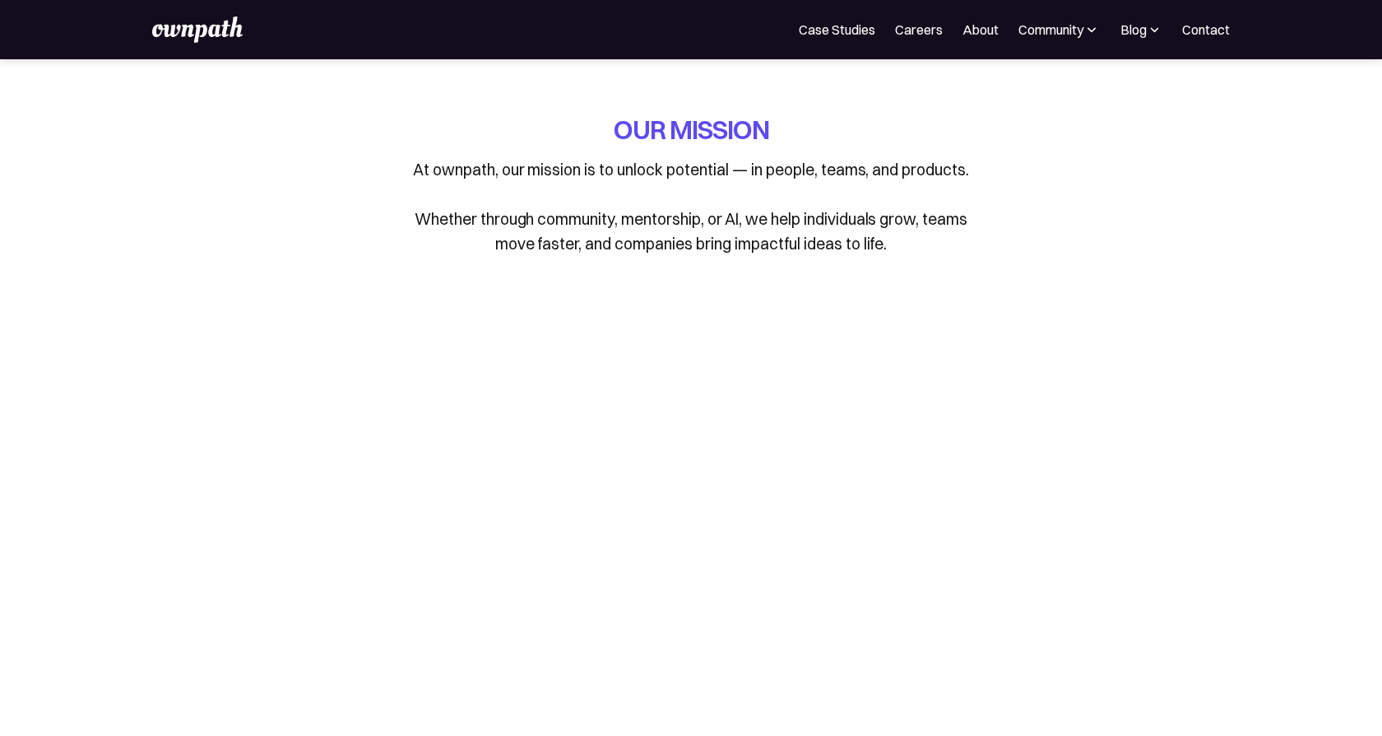
click at [625, 235] on p "At ownpath, our mission is to unlock potential — in people, teams, and products…" at bounding box center [691, 206] width 576 height 99
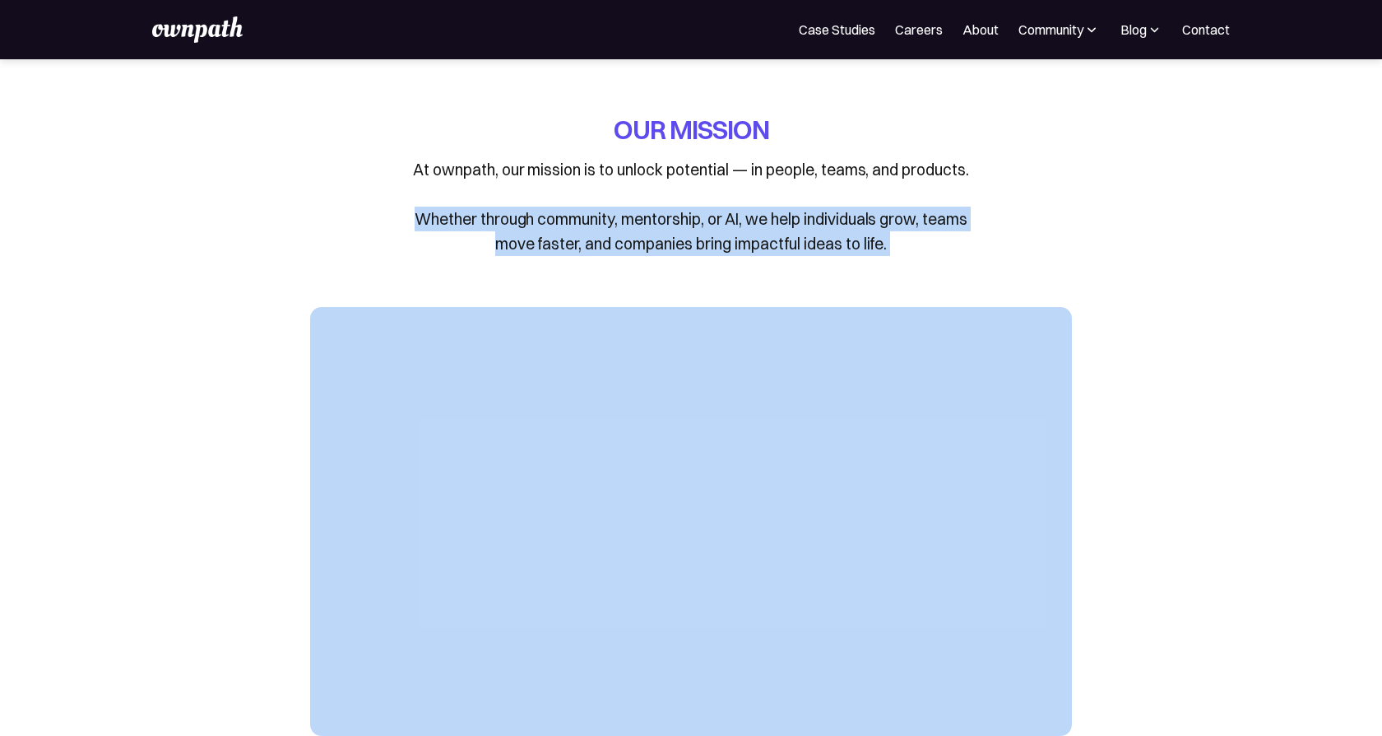
click at [625, 235] on p "At ownpath, our mission is to unlock potential — in people, teams, and products…" at bounding box center [691, 206] width 576 height 99
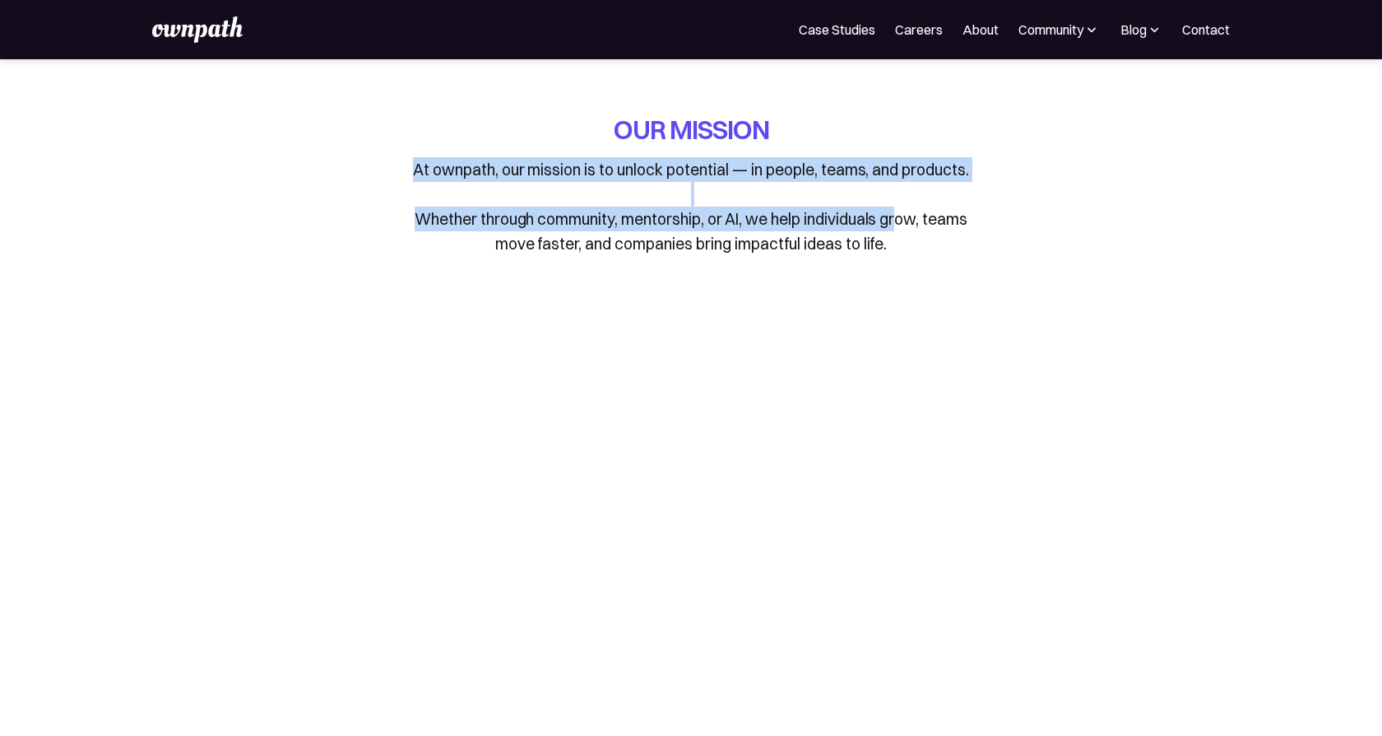
drag, startPoint x: 415, startPoint y: 165, endPoint x: 903, endPoint y: 210, distance: 489.9
click at [903, 210] on p "At ownpath, our mission is to unlock potential — in people, teams, and products…" at bounding box center [691, 206] width 576 height 99
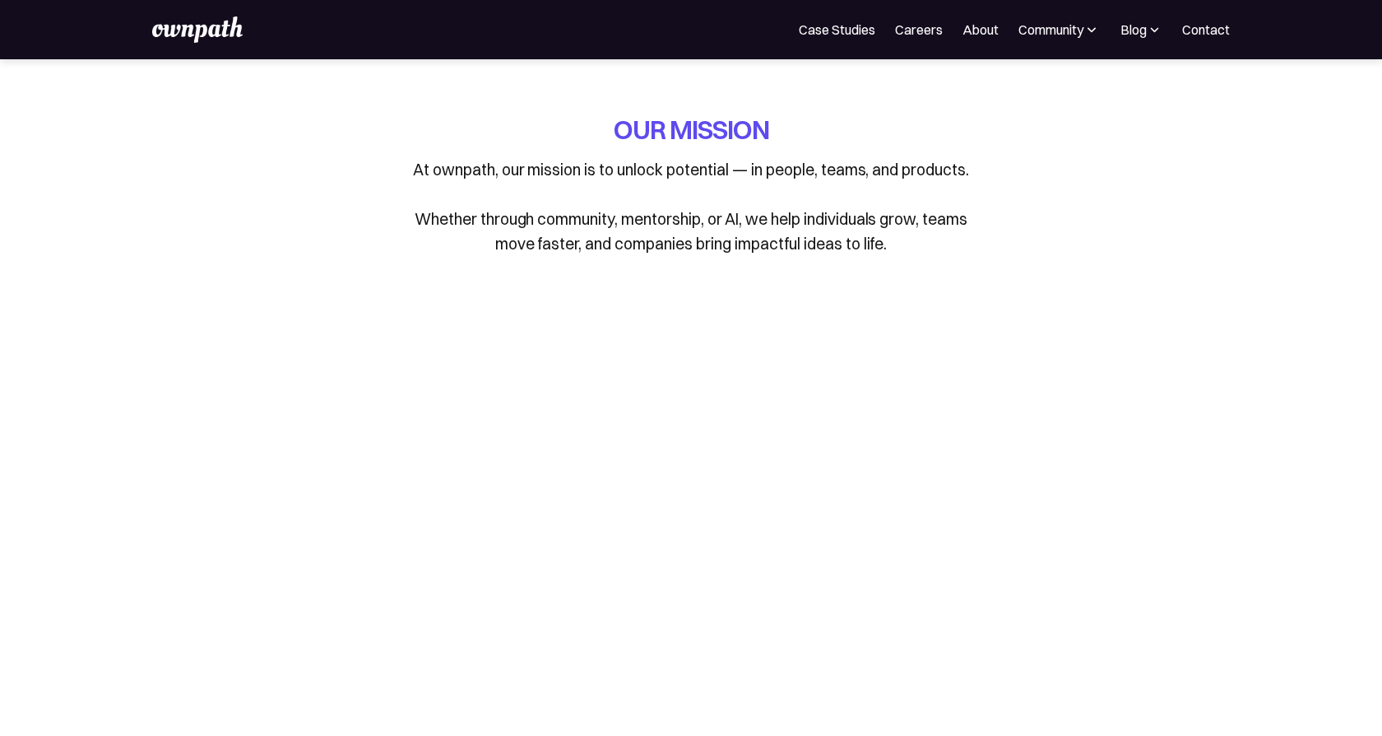
click at [906, 236] on p "At ownpath, our mission is to unlock potential — in people, teams, and products…" at bounding box center [691, 206] width 576 height 99
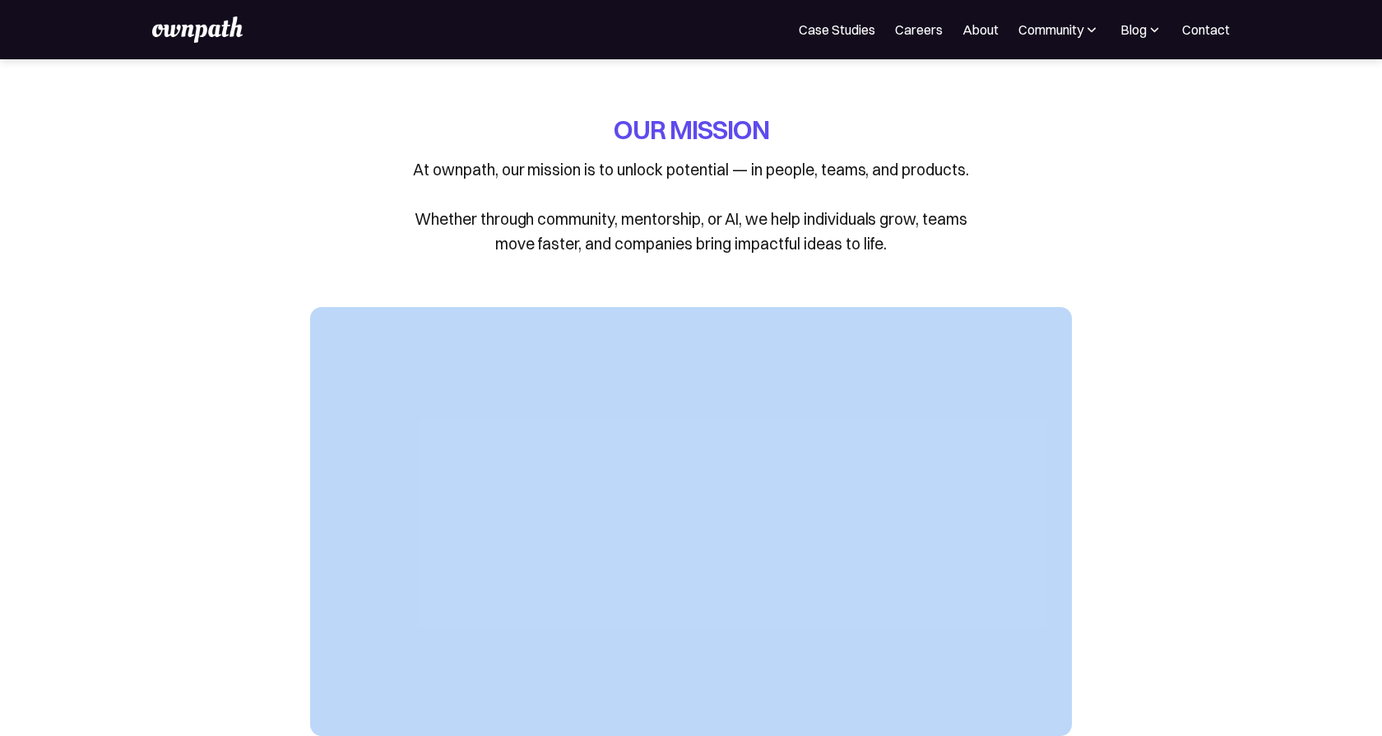
click at [906, 236] on p "At ownpath, our mission is to unlock potential — in people, teams, and products…" at bounding box center [691, 206] width 576 height 99
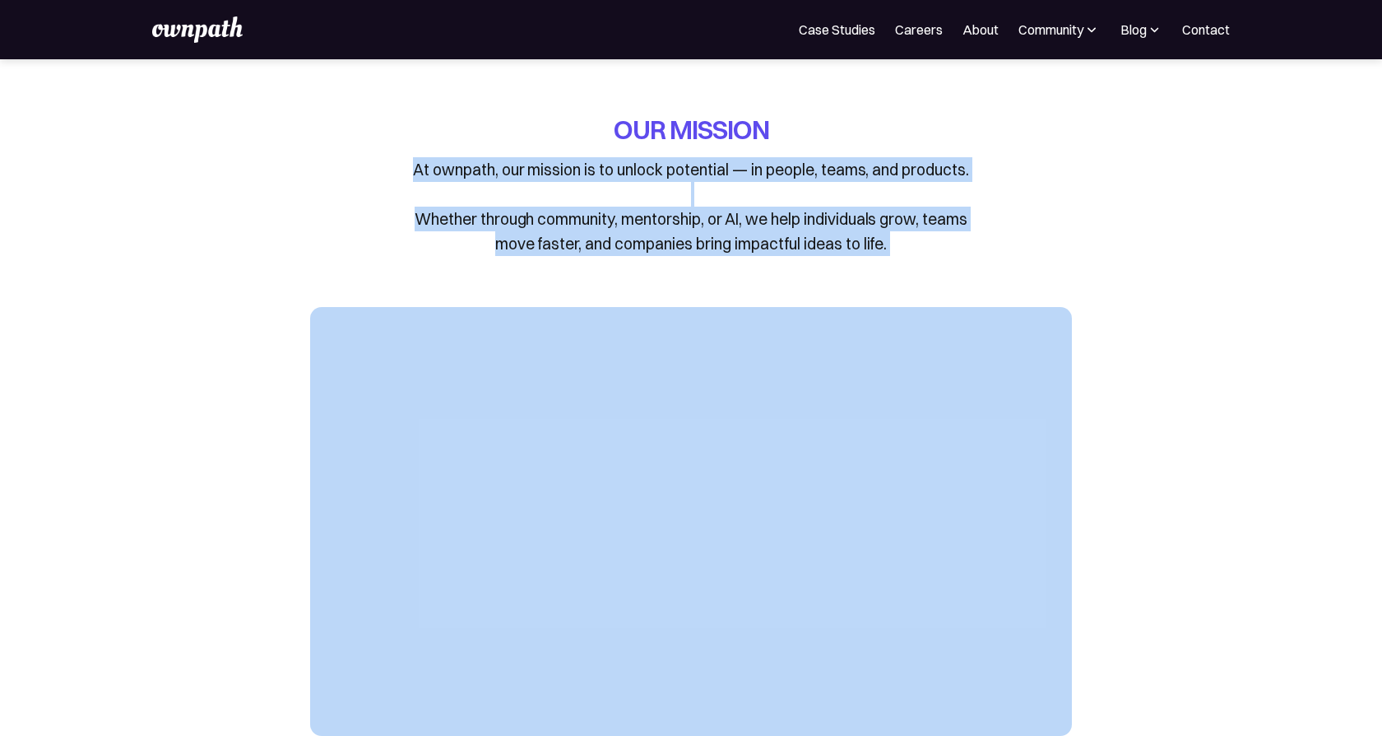
drag, startPoint x: 906, startPoint y: 236, endPoint x: 383, endPoint y: 172, distance: 527.2
click at [383, 172] on div "OUR MISSION At ownpath, our mission is to unlock potential — in people, teams, …" at bounding box center [691, 196] width 762 height 169
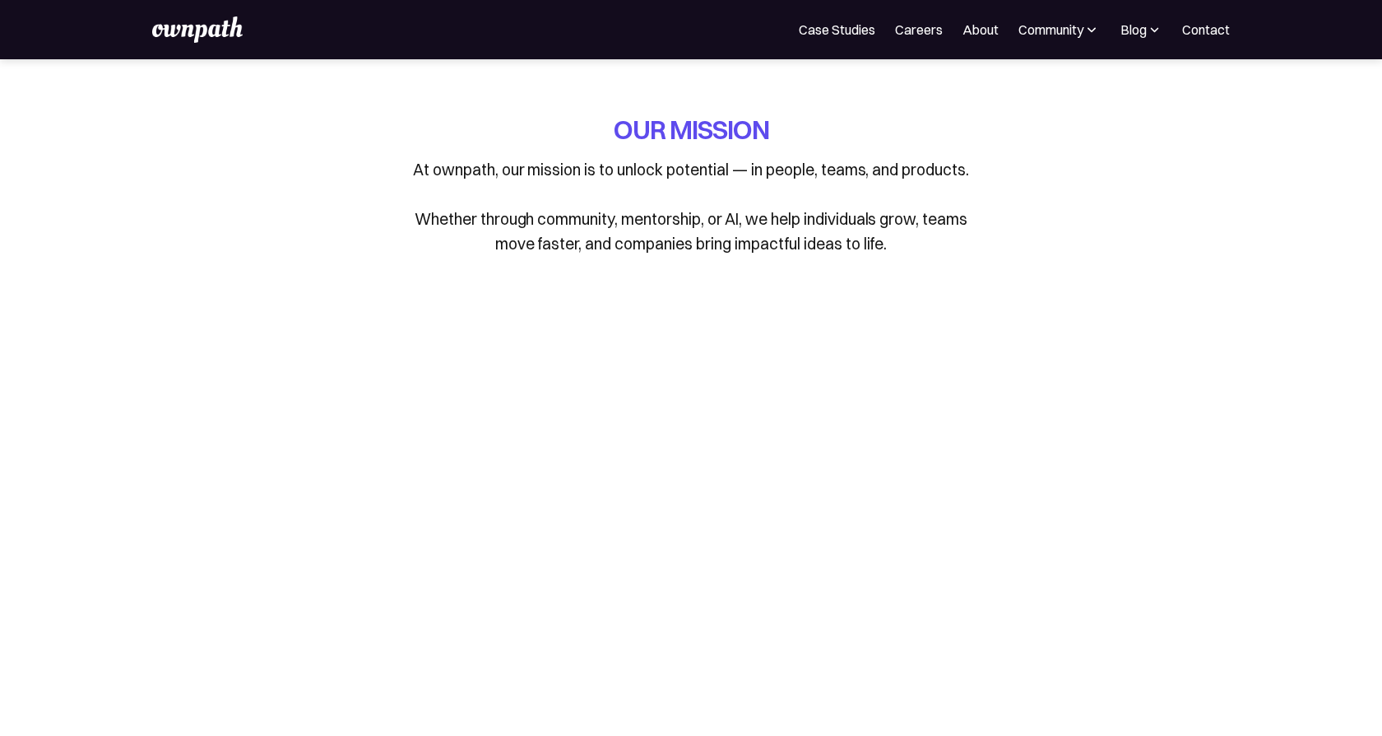
click at [969, 270] on div "OUR MISSION At ownpath, our mission is to unlock potential — in people, teams, …" at bounding box center [691, 196] width 762 height 169
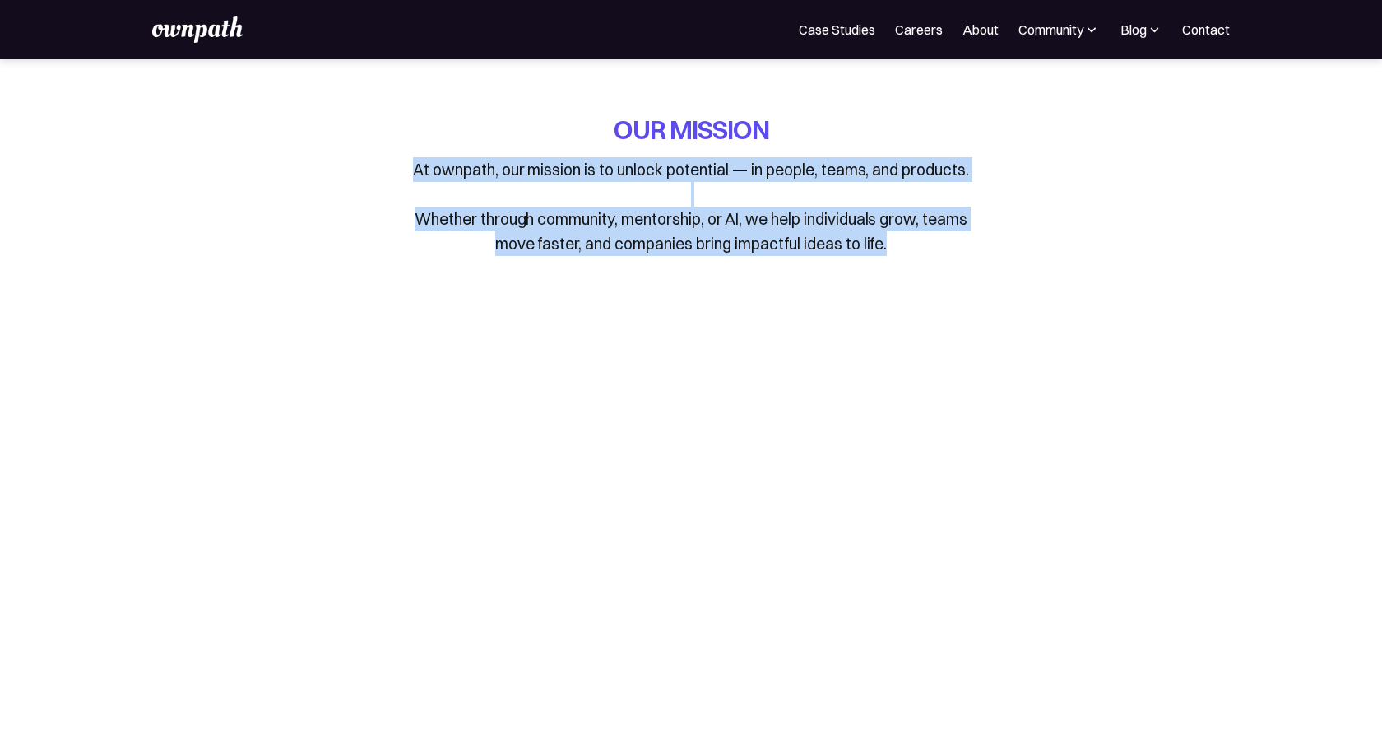
drag, startPoint x: 392, startPoint y: 169, endPoint x: 923, endPoint y: 260, distance: 539.1
click at [923, 260] on div "OUR MISSION At ownpath, our mission is to unlock potential — in people, teams, …" at bounding box center [691, 196] width 762 height 169
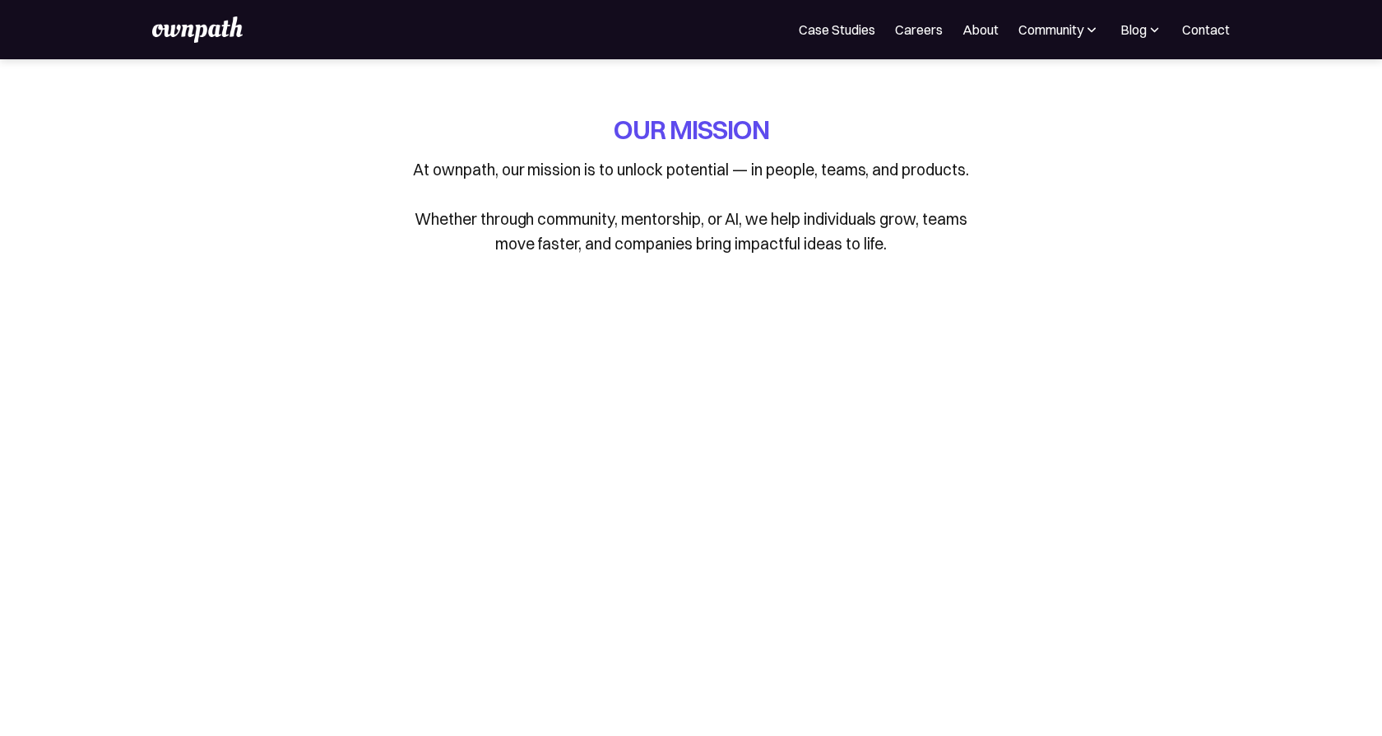
click at [938, 228] on p "At ownpath, our mission is to unlock potential — in people, teams, and products…" at bounding box center [691, 206] width 576 height 99
click at [934, 232] on p "At ownpath, our mission is to unlock potential — in people, teams, and products…" at bounding box center [691, 206] width 576 height 99
drag, startPoint x: 606, startPoint y: 124, endPoint x: 789, endPoint y: 124, distance: 183.5
click at [791, 126] on div "OUR MISSION At ownpath, our mission is to unlock potential — in people, teams, …" at bounding box center [691, 184] width 576 height 144
click at [615, 129] on h1 "OUR MISSION" at bounding box center [691, 129] width 155 height 35
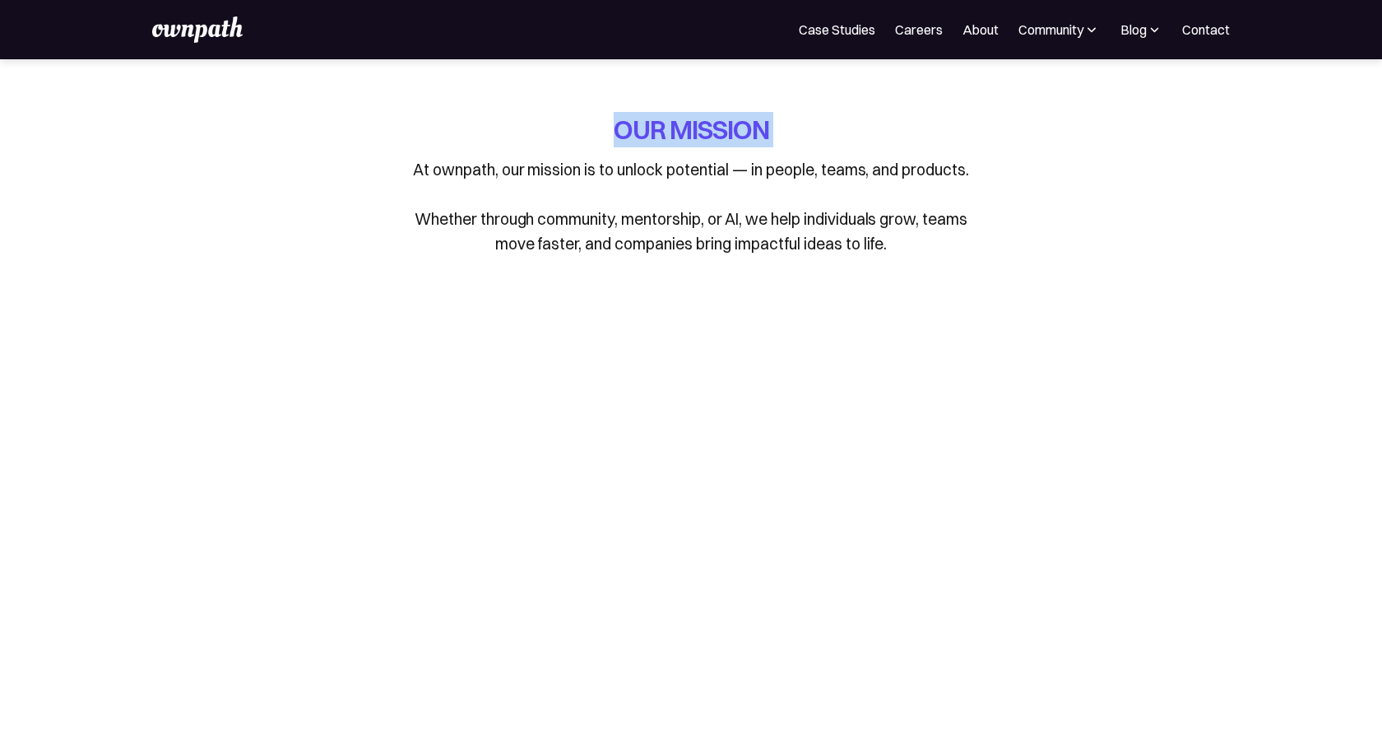
drag, startPoint x: 615, startPoint y: 129, endPoint x: 781, endPoint y: 129, distance: 166.2
click at [782, 129] on div "OUR MISSION At ownpath, our mission is to unlock potential — in people, teams, …" at bounding box center [691, 184] width 576 height 144
click at [781, 129] on div "OUR MISSION At ownpath, our mission is to unlock potential — in people, teams, …" at bounding box center [691, 184] width 576 height 144
click at [615, 134] on h1 "OUR MISSION" at bounding box center [691, 129] width 155 height 35
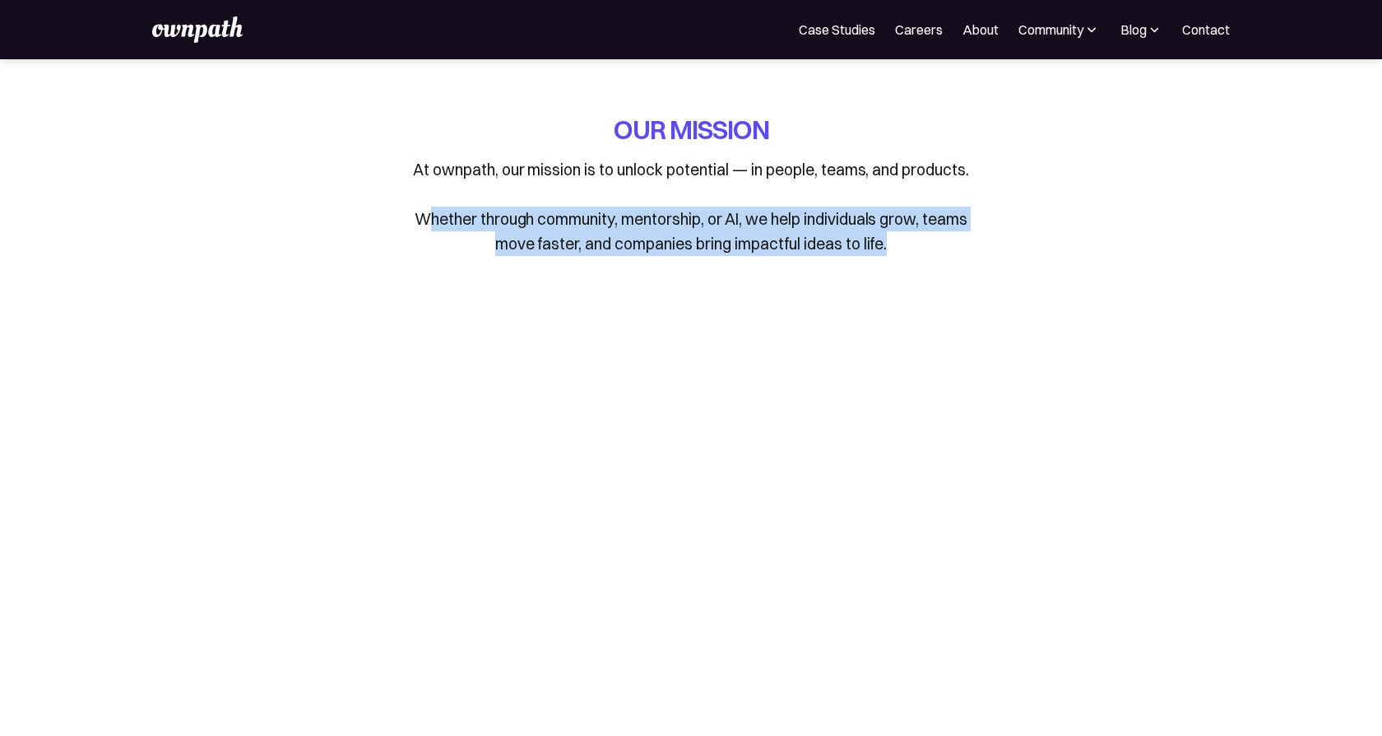
drag, startPoint x: 422, startPoint y: 220, endPoint x: 891, endPoint y: 248, distance: 469.8
click at [891, 248] on p "At ownpath, our mission is to unlock potential — in people, teams, and products…" at bounding box center [691, 206] width 576 height 99
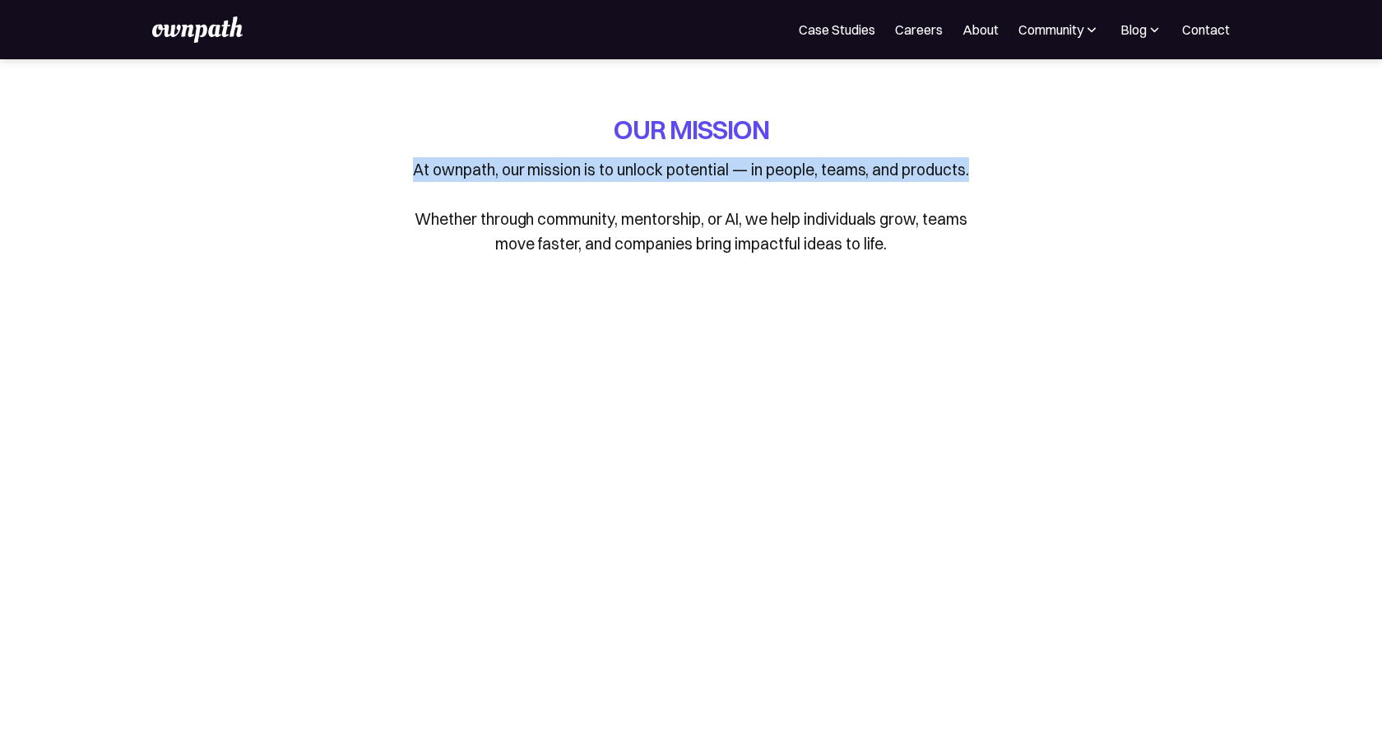
drag, startPoint x: 413, startPoint y: 165, endPoint x: 983, endPoint y: 162, distance: 570.1
click at [983, 162] on div "OUR MISSION At ownpath, our mission is to unlock potential — in people, teams, …" at bounding box center [691, 196] width 762 height 169
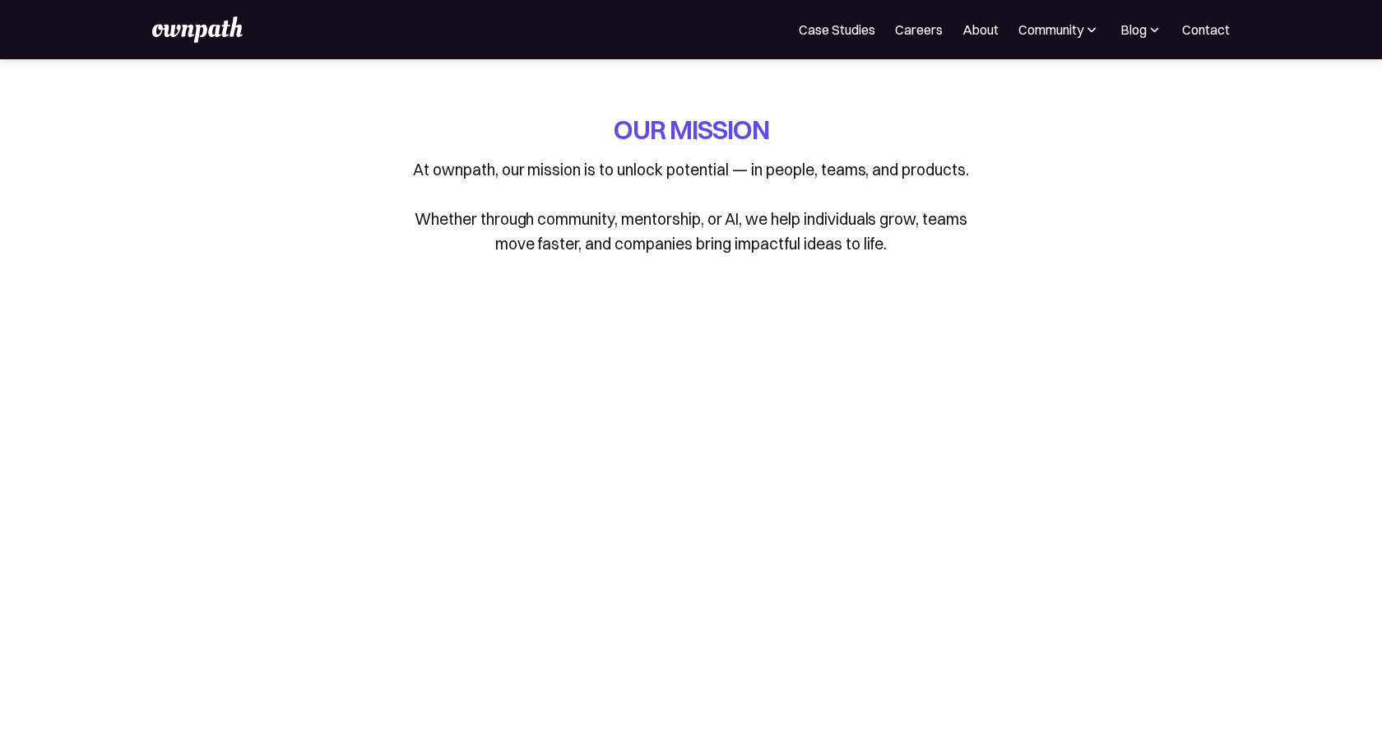
click at [405, 227] on p "At ownpath, our mission is to unlock potential — in people, teams, and products…" at bounding box center [691, 206] width 576 height 99
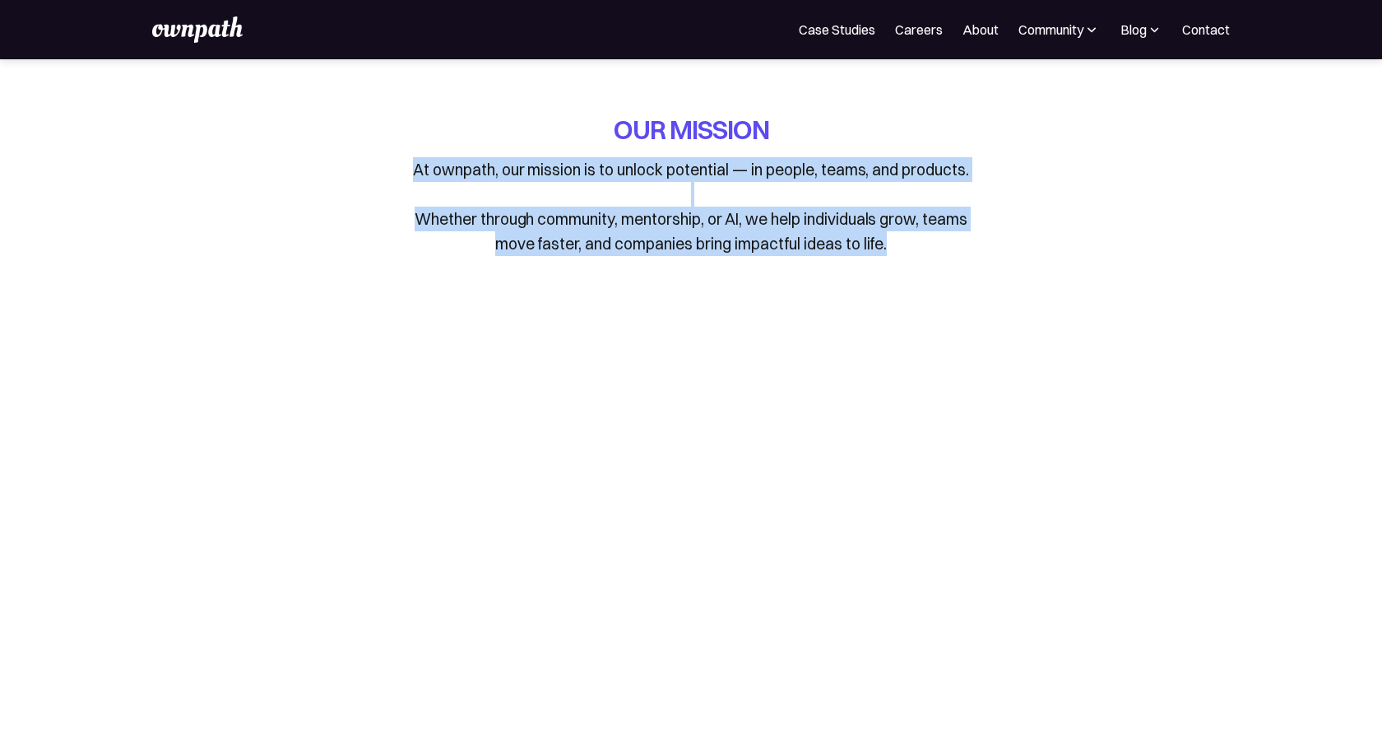
drag, startPoint x: 926, startPoint y: 239, endPoint x: 378, endPoint y: 157, distance: 553.9
click at [378, 157] on div "OUR MISSION At ownpath, our mission is to unlock potential — in people, teams, …" at bounding box center [691, 196] width 762 height 169
click at [378, 152] on div "OUR MISSION At ownpath, our mission is to unlock potential — in people, teams, …" at bounding box center [691, 196] width 762 height 169
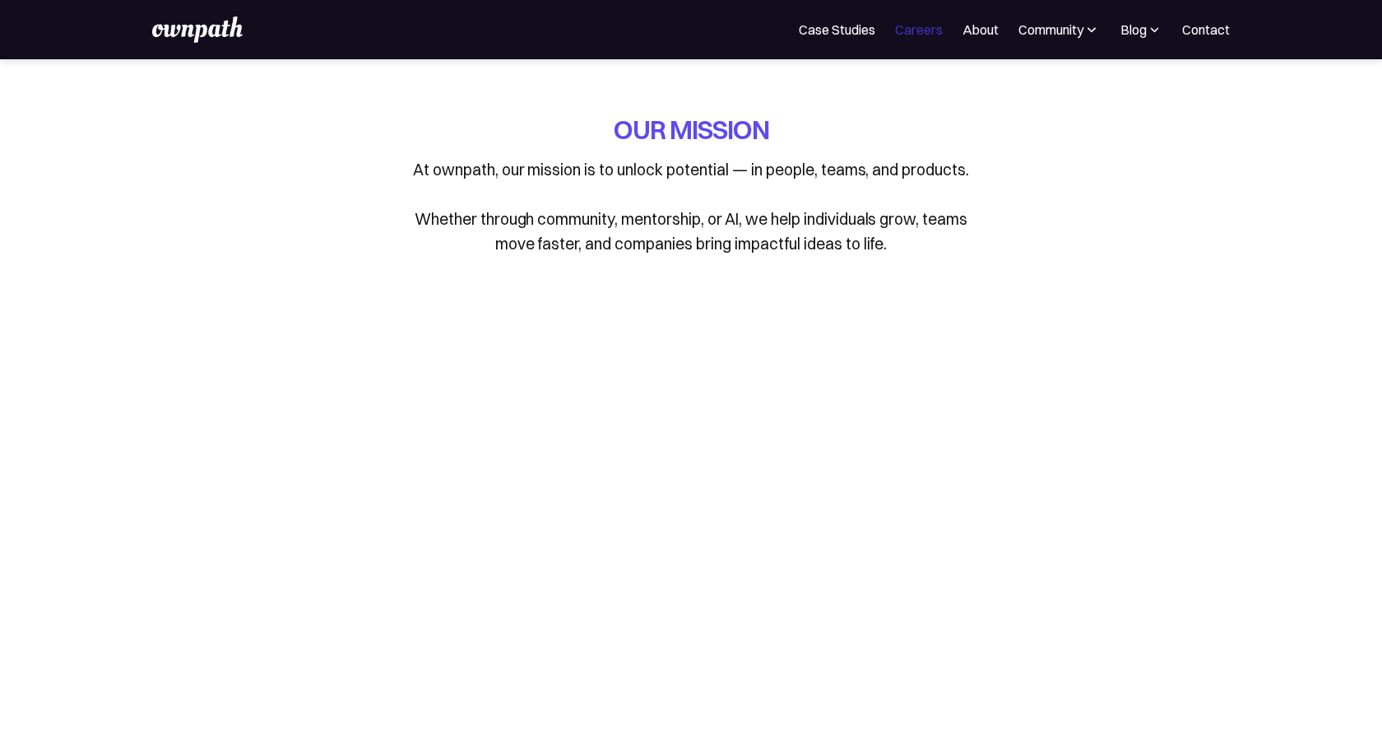
click at [921, 32] on link "Careers" at bounding box center [919, 30] width 48 height 20
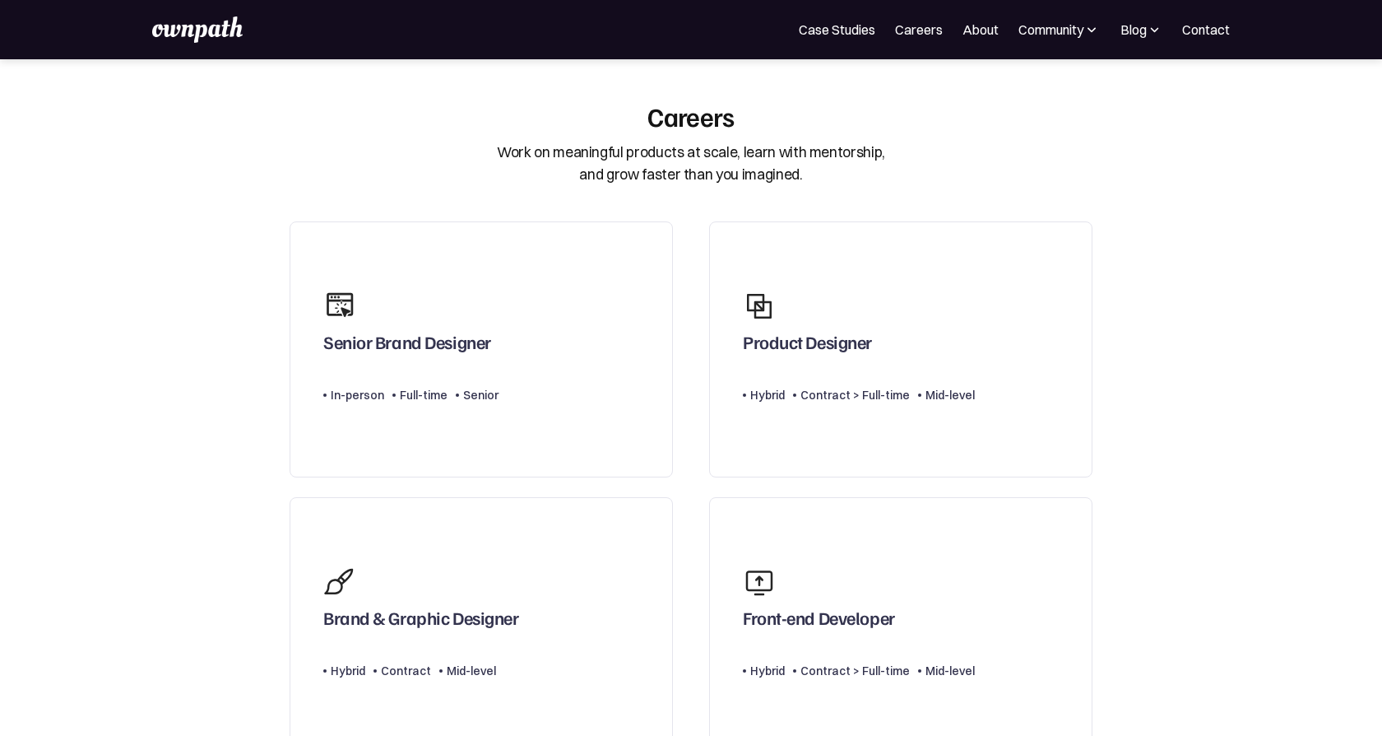
click at [590, 154] on div "Work on meaningful products at scale, learn with mentorship, and grow faster th…" at bounding box center [691, 164] width 388 height 44
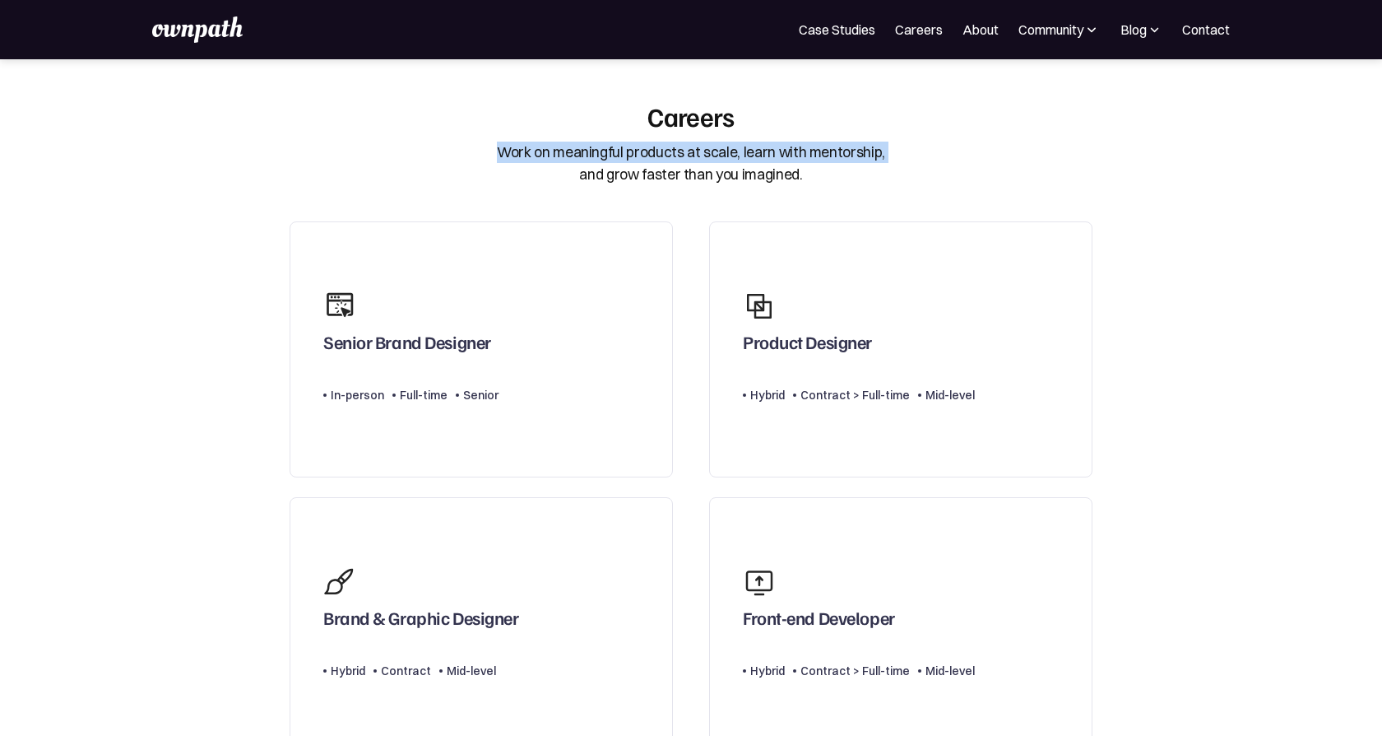
click at [590, 154] on div "Work on meaningful products at scale, learn with mentorship, and grow faster th…" at bounding box center [691, 164] width 388 height 44
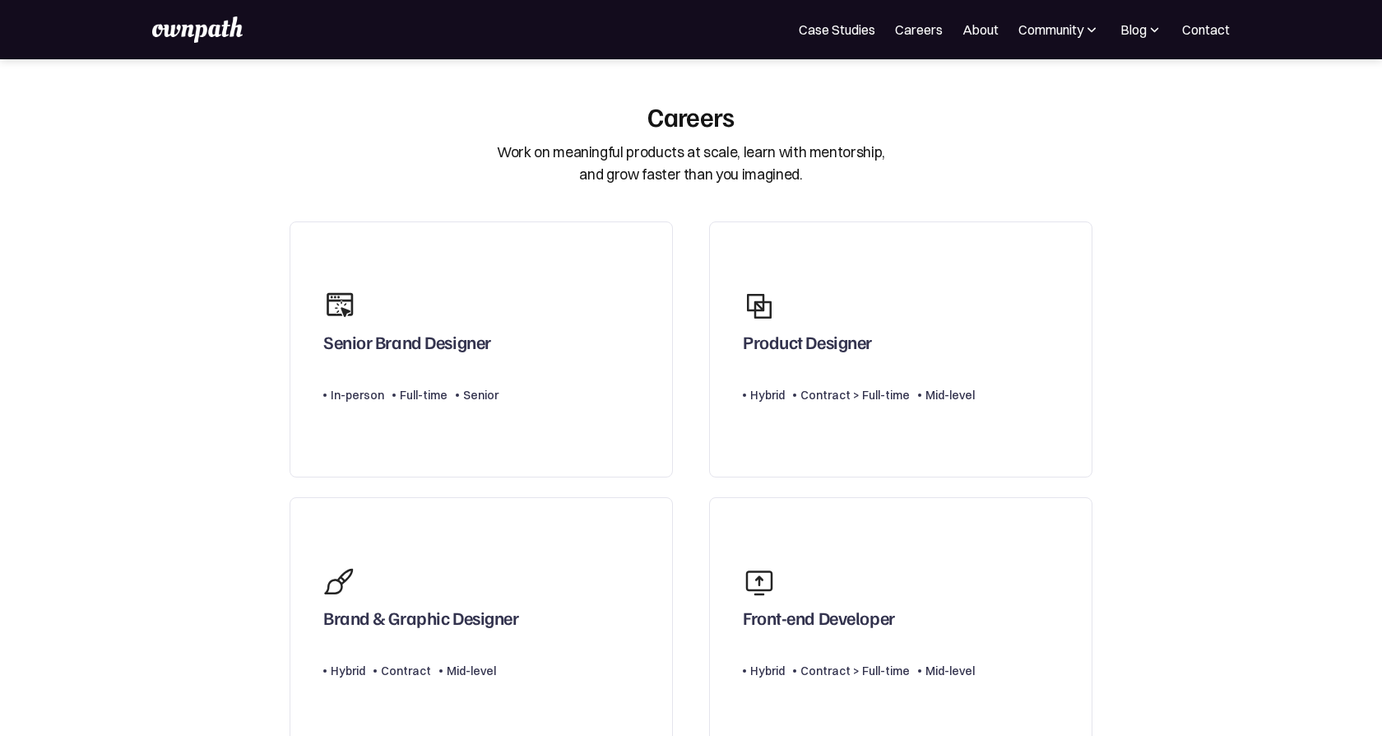
click at [629, 165] on div "Work on meaningful products at scale, learn with mentorship, and grow faster th…" at bounding box center [691, 164] width 388 height 44
drag, startPoint x: 478, startPoint y: 149, endPoint x: 851, endPoint y: 169, distance: 373.2
click at [851, 169] on div "Careers Work on meaningful products at scale, learn with mentorship, and grow f…" at bounding box center [691, 142] width 823 height 85
click at [851, 169] on div "Work on meaningful products at scale, learn with mentorship, and grow faster th…" at bounding box center [691, 164] width 388 height 44
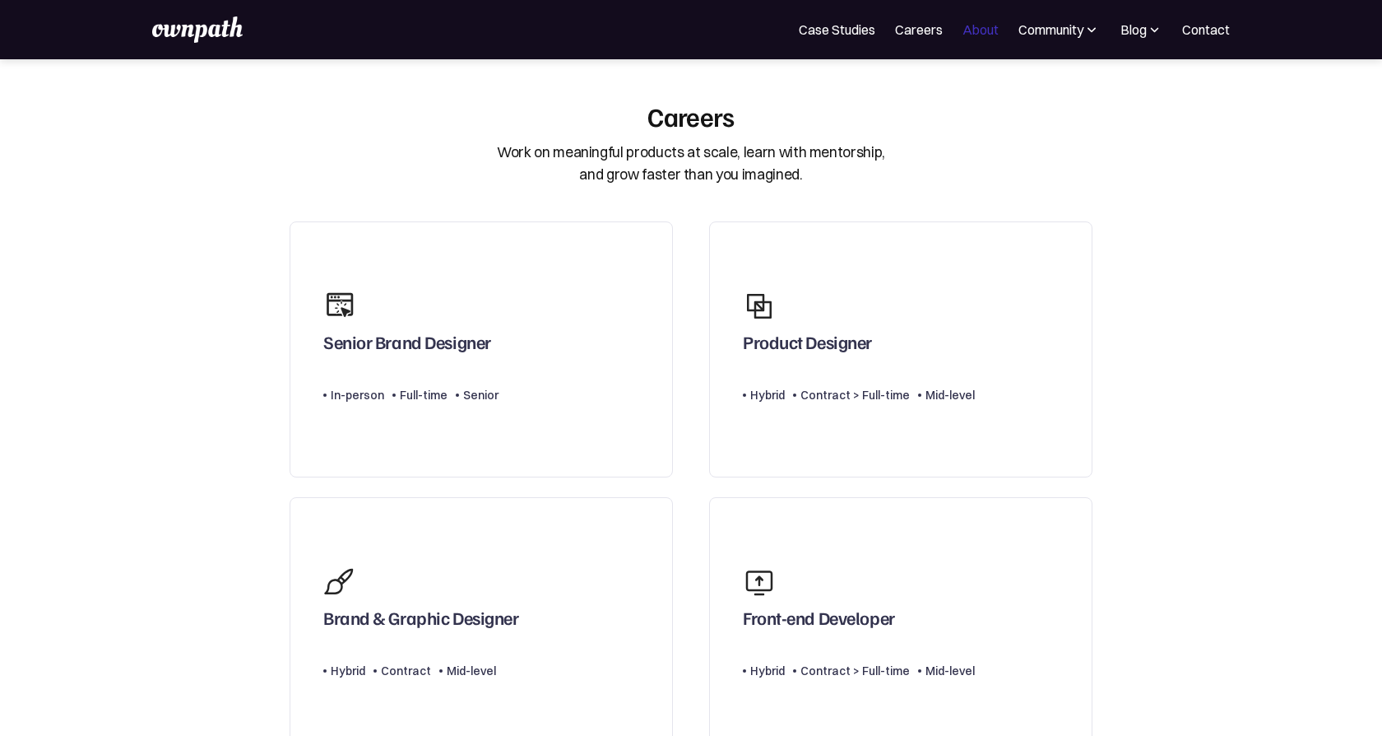
click at [981, 37] on link "About" at bounding box center [981, 30] width 36 height 20
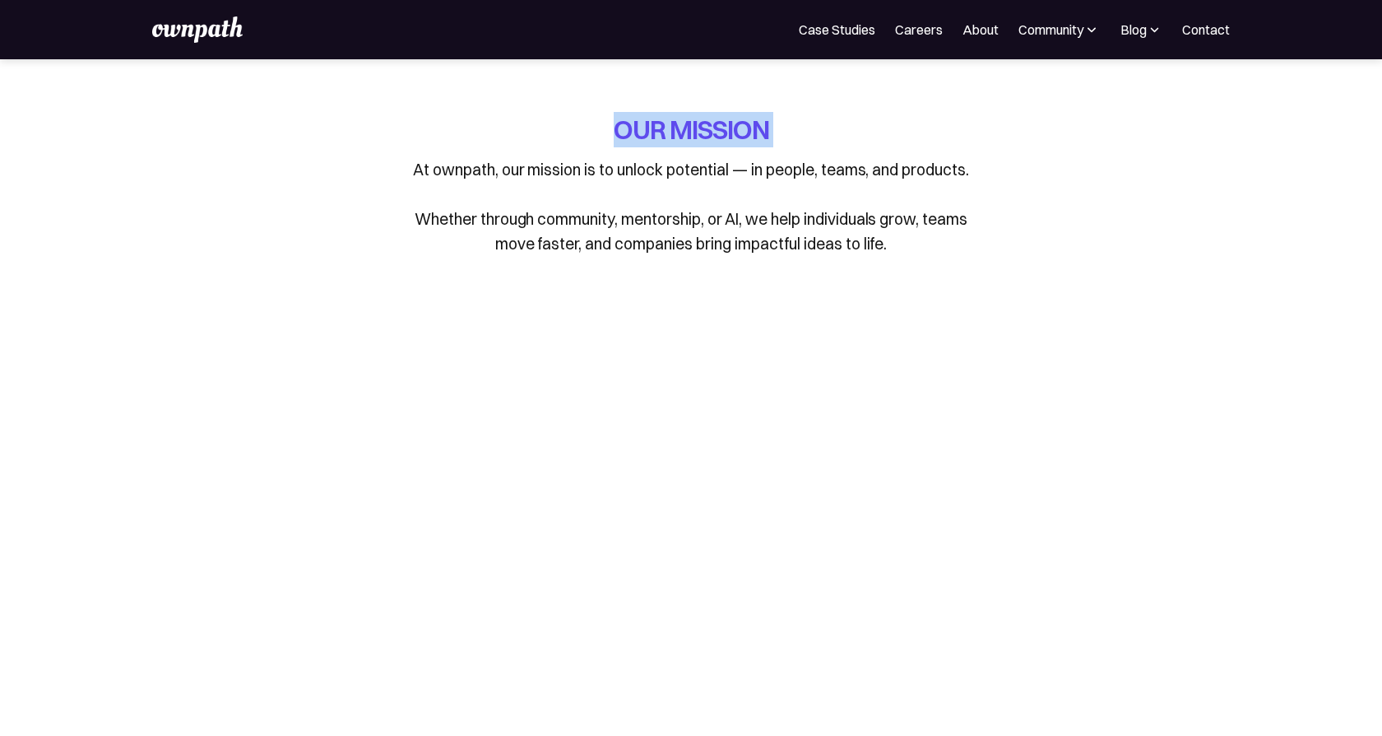
drag, startPoint x: 599, startPoint y: 122, endPoint x: 865, endPoint y: 122, distance: 266.6
click at [865, 122] on div "OUR MISSION At ownpath, our mission is to unlock potential — in people, teams, …" at bounding box center [691, 184] width 576 height 144
click at [904, 31] on link "Careers" at bounding box center [919, 30] width 48 height 20
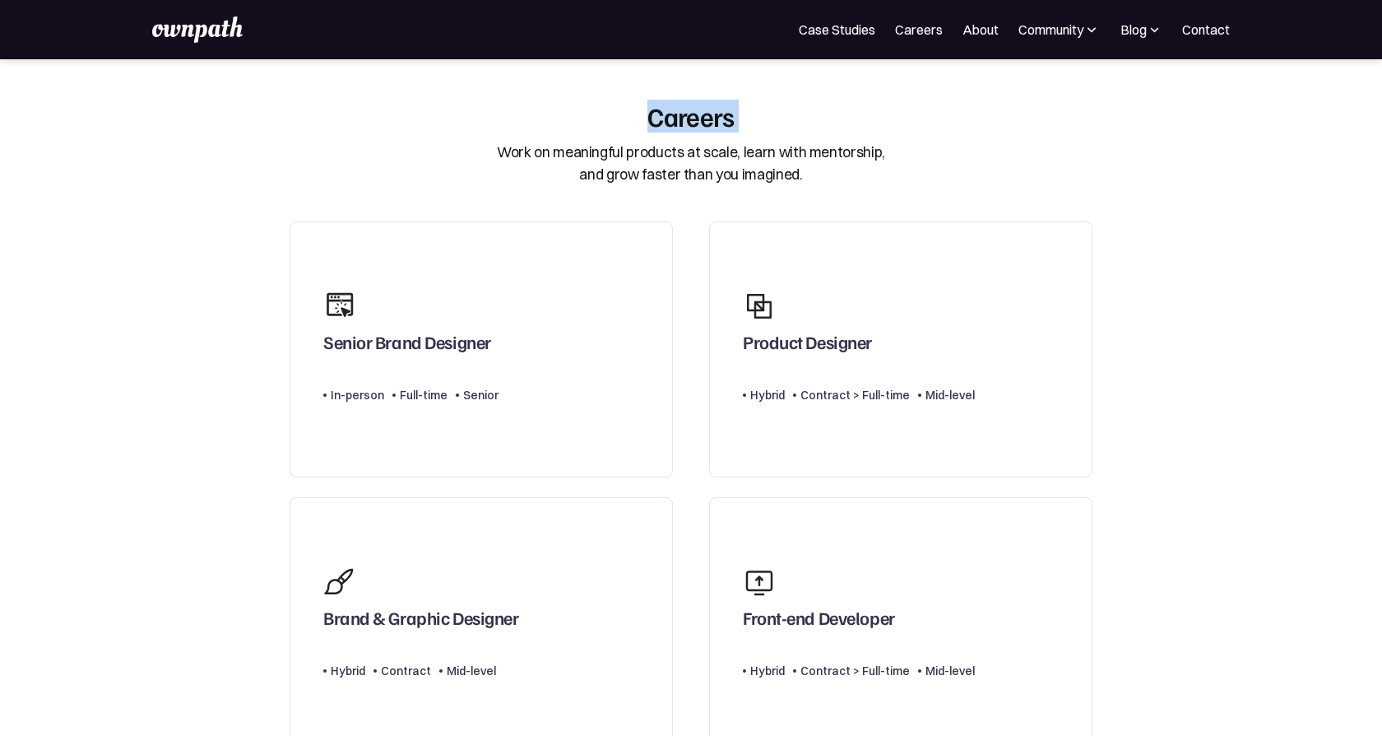
drag, startPoint x: 617, startPoint y: 111, endPoint x: 837, endPoint y: 111, distance: 219.7
click at [837, 111] on div "Careers Work on meaningful products at scale, learn with mentorship, and grow f…" at bounding box center [691, 142] width 823 height 85
click at [836, 110] on div "Careers Work on meaningful products at scale, learn with mentorship, and grow f…" at bounding box center [691, 142] width 823 height 85
click at [853, 28] on link "Case Studies" at bounding box center [837, 30] width 77 height 20
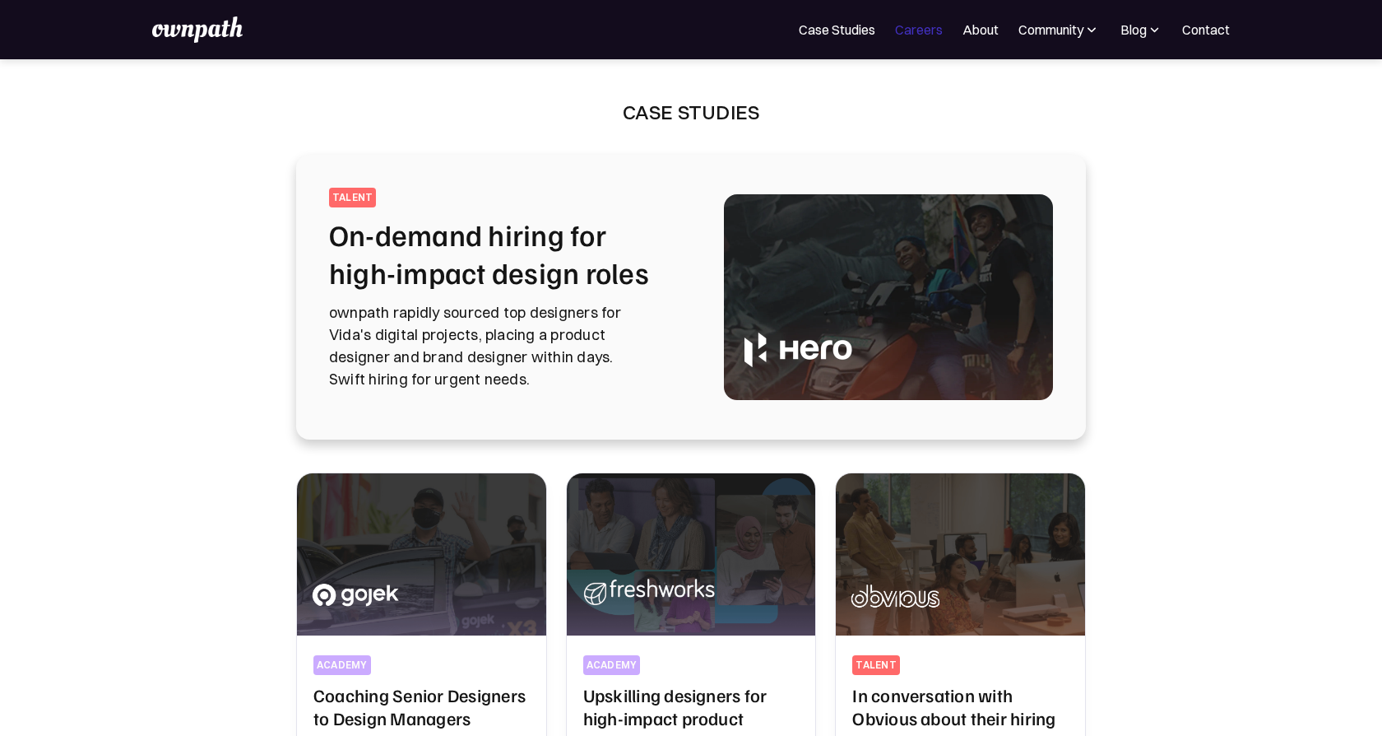
click at [926, 20] on link "Careers" at bounding box center [919, 30] width 48 height 20
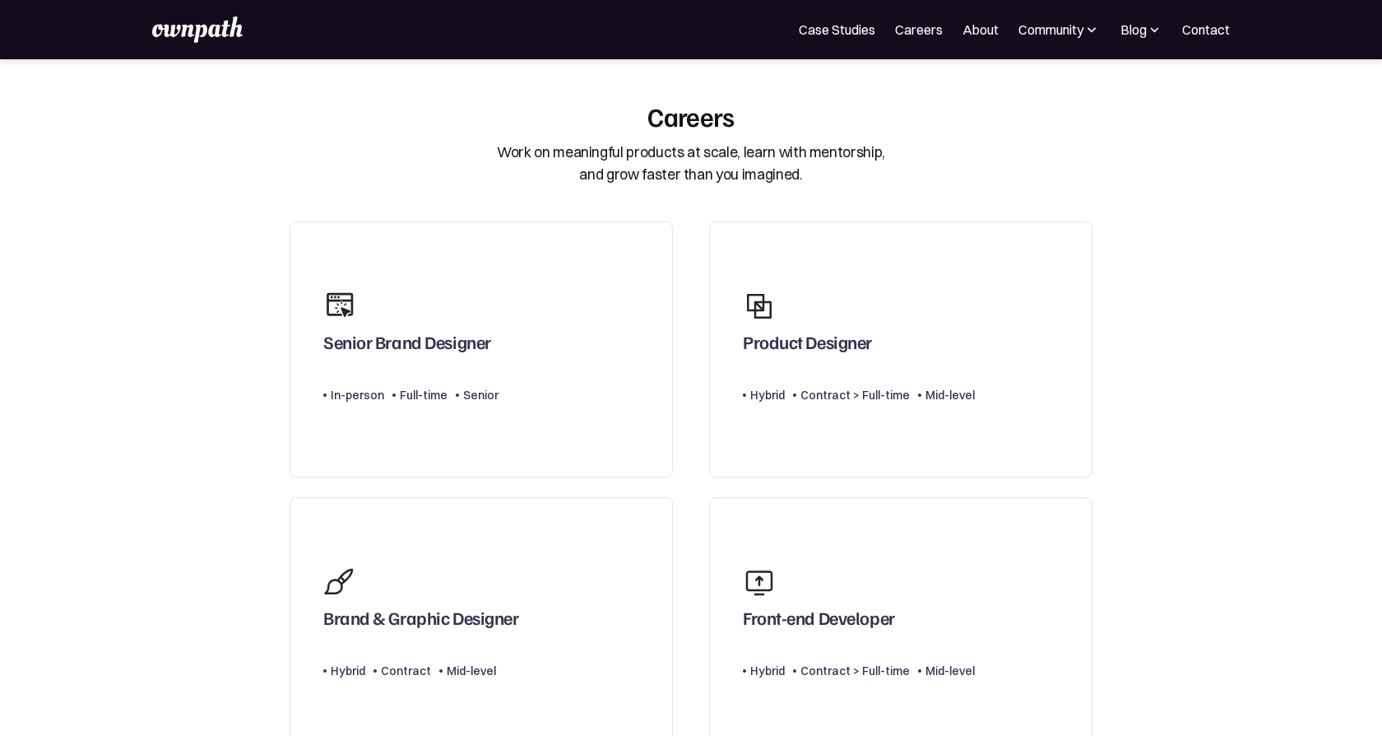
click at [698, 117] on div "Careers" at bounding box center [690, 115] width 87 height 31
click at [861, 24] on link "Case Studies" at bounding box center [837, 30] width 77 height 20
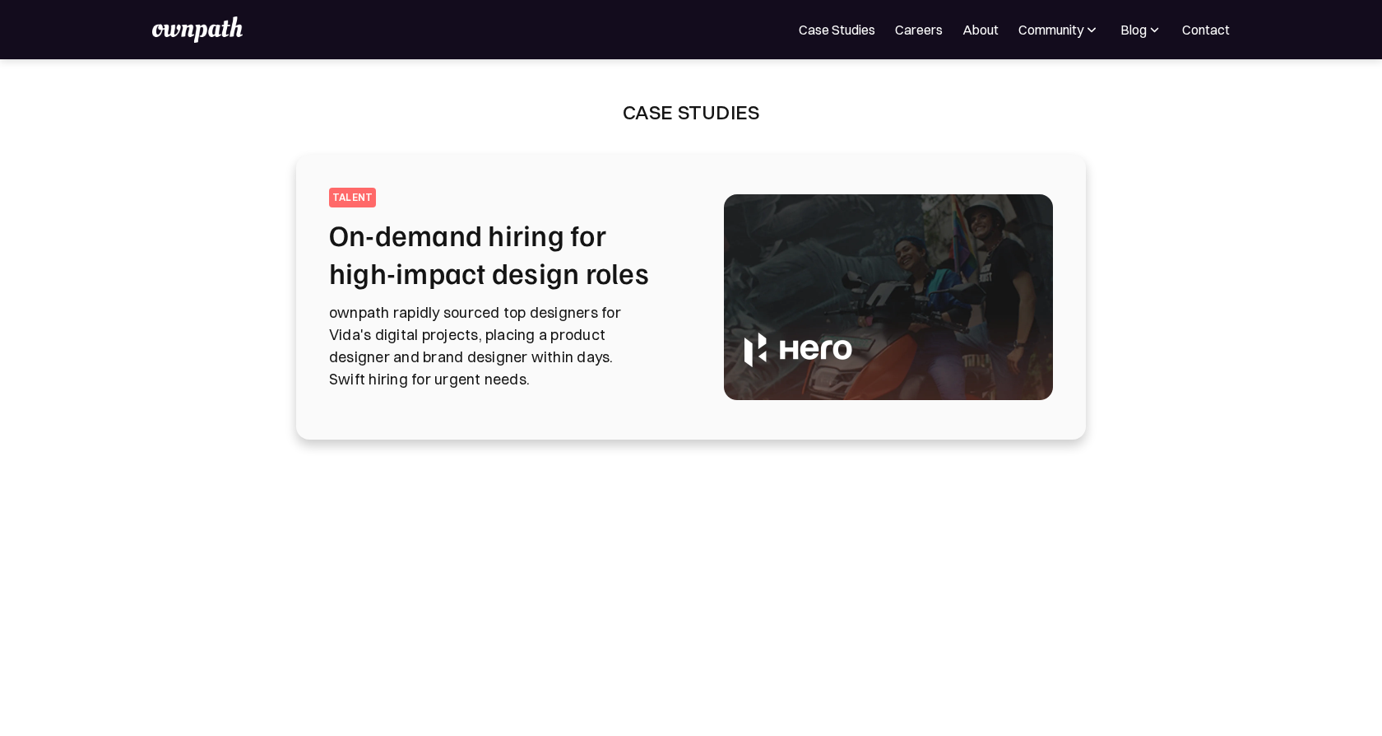
click at [692, 108] on div "Case Studies" at bounding box center [691, 112] width 137 height 26
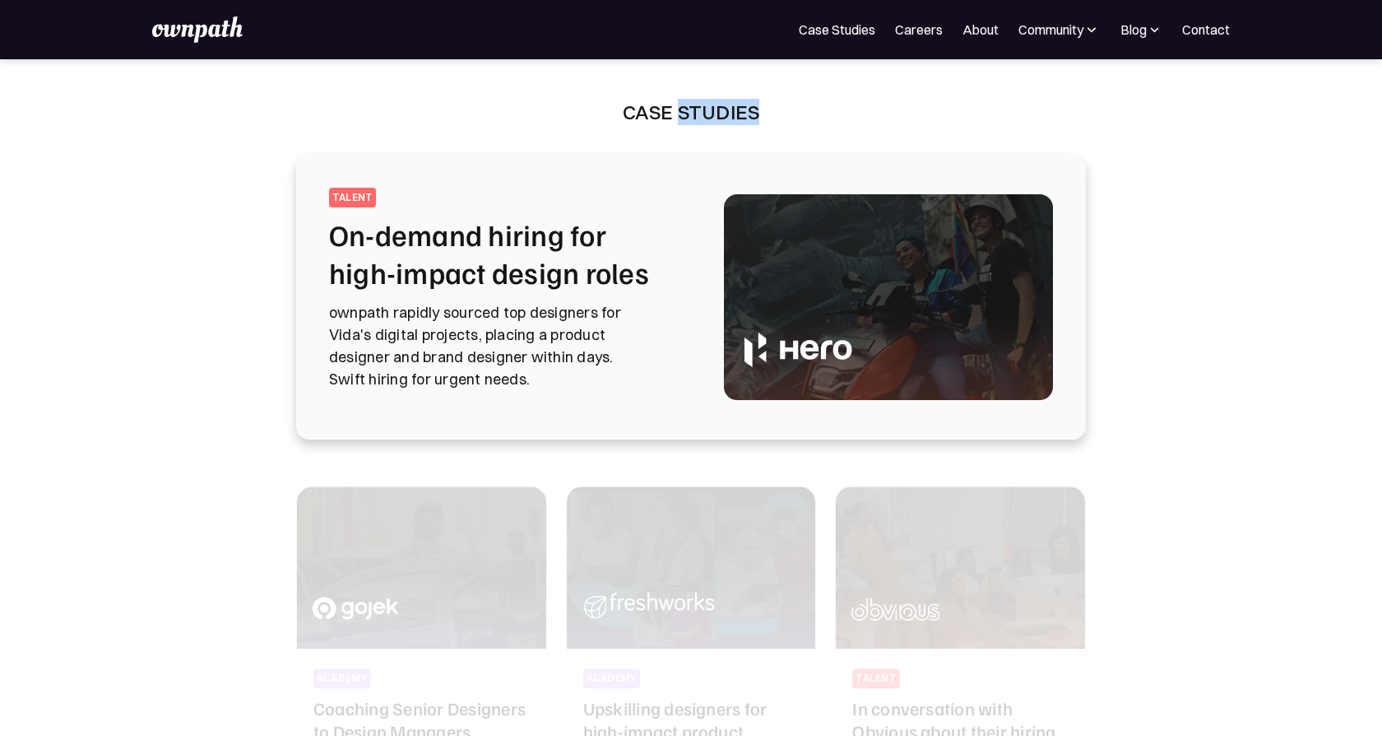
click at [692, 108] on div "Case Studies" at bounding box center [691, 112] width 137 height 26
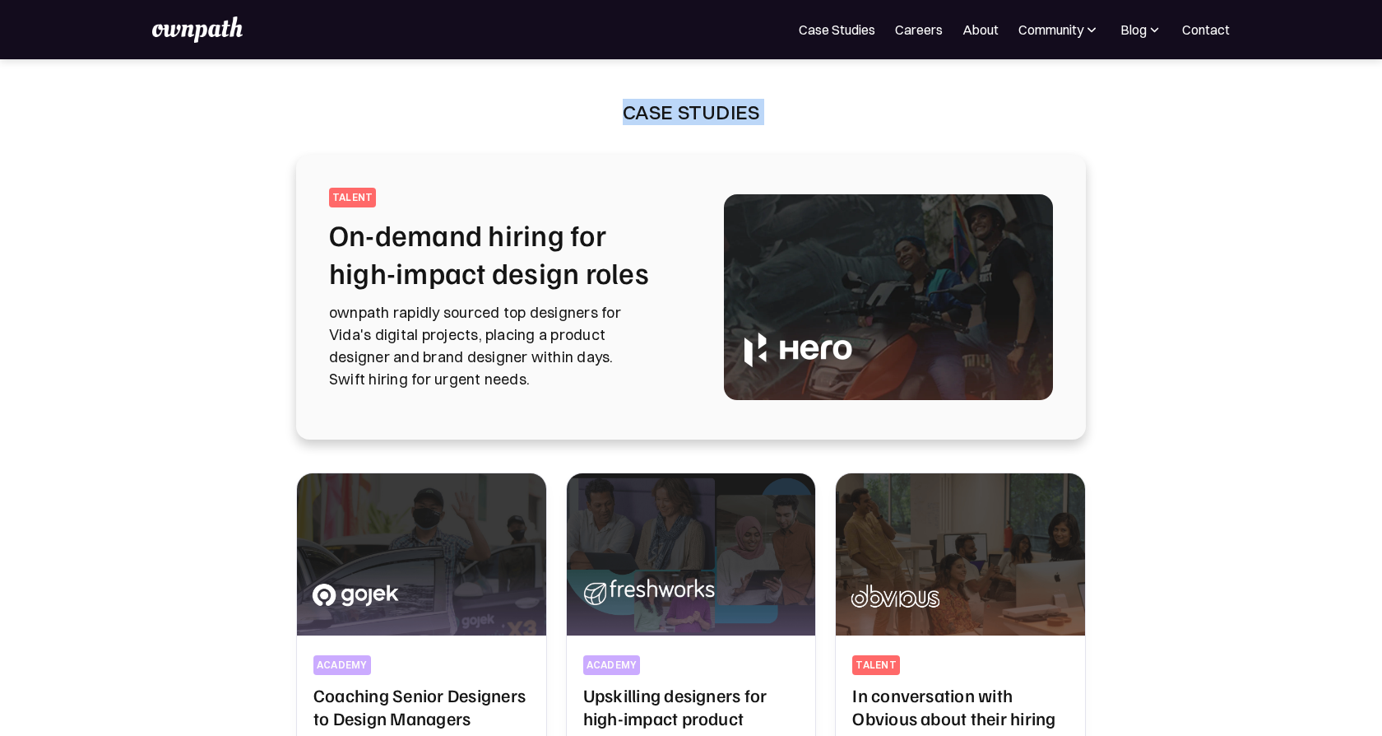
click at [1135, 29] on div "Blog" at bounding box center [1134, 30] width 26 height 20
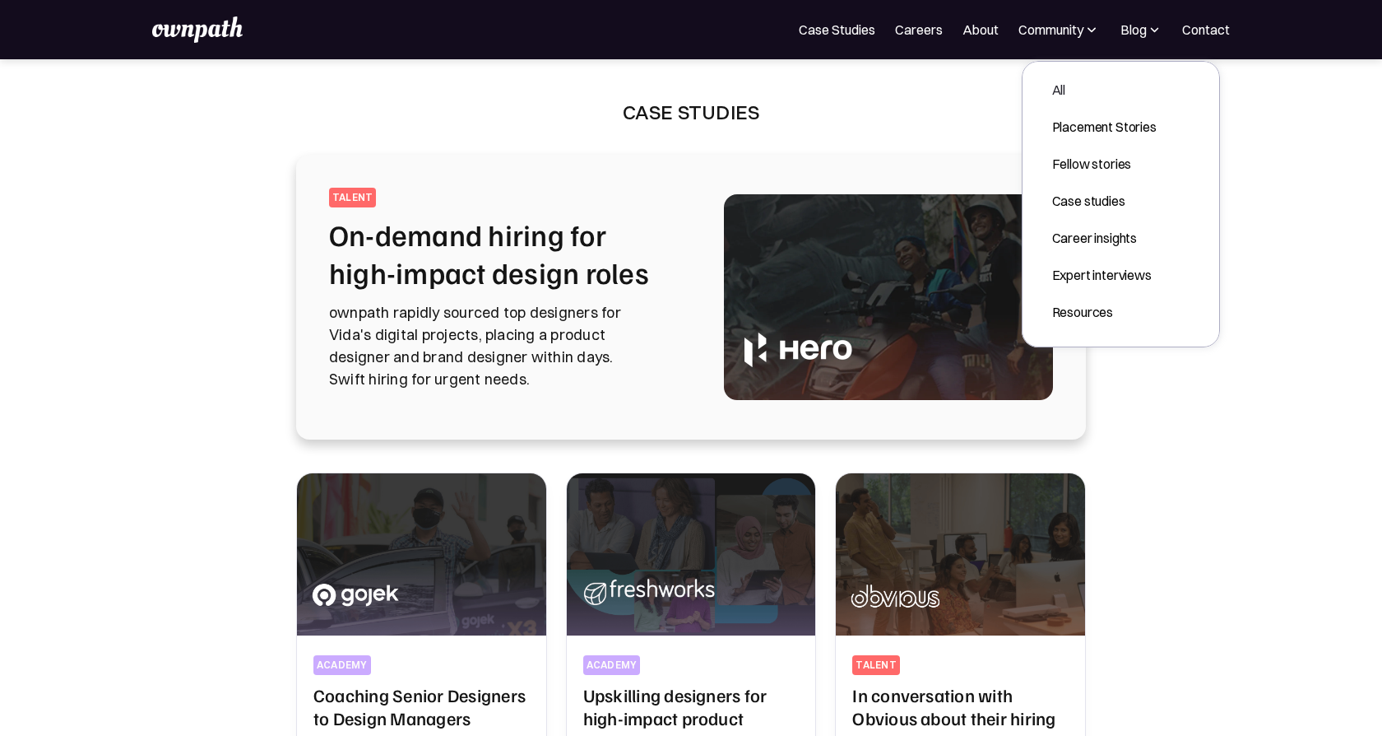
click at [1051, 83] on link "All" at bounding box center [1104, 90] width 131 height 30
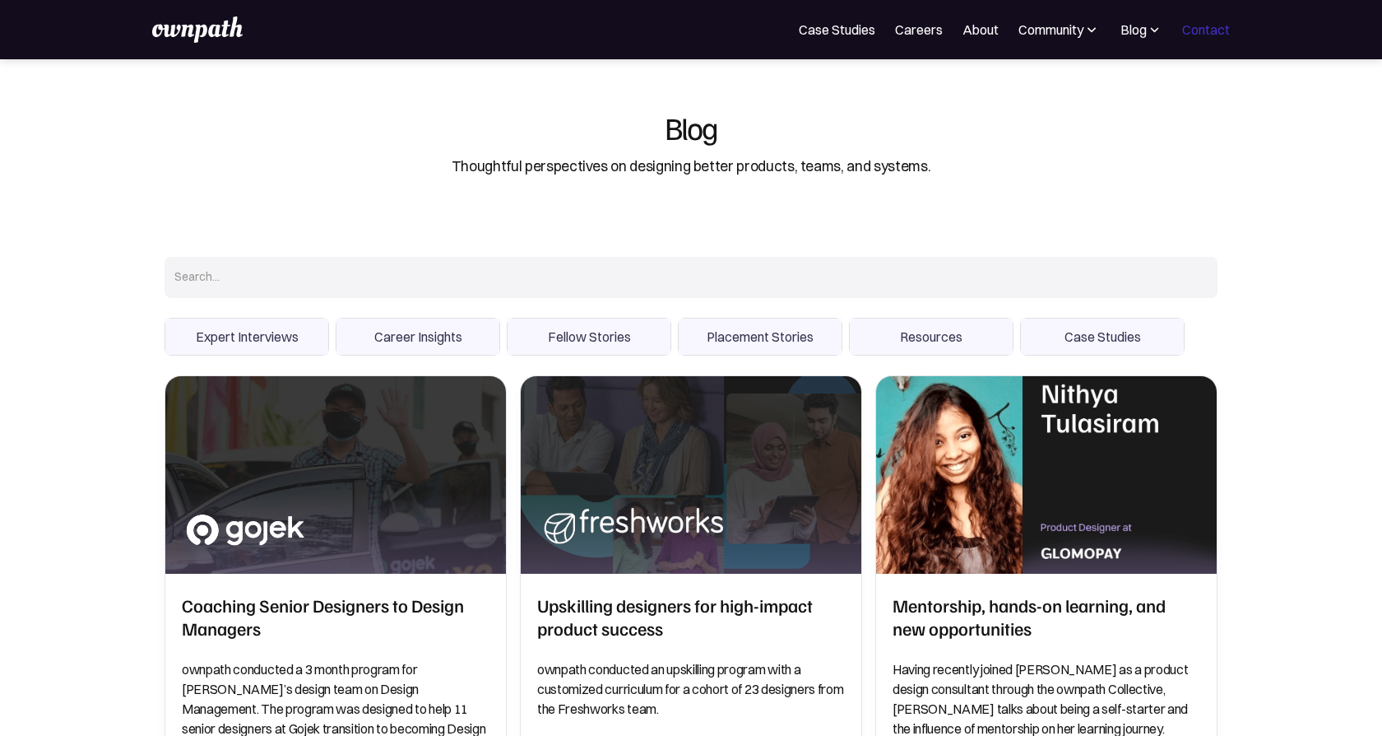
click at [1210, 37] on link "Contact" at bounding box center [1206, 30] width 48 height 20
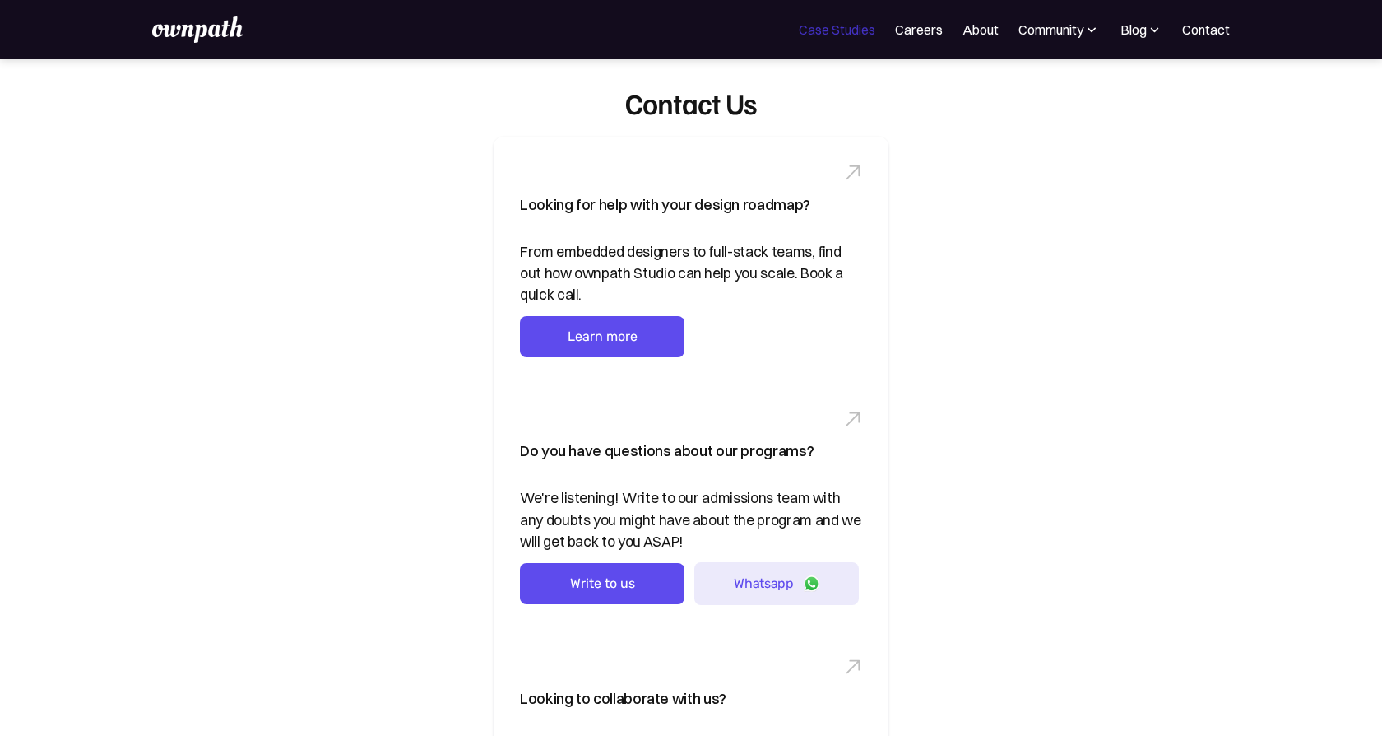
click at [847, 28] on link "Case Studies" at bounding box center [837, 30] width 77 height 20
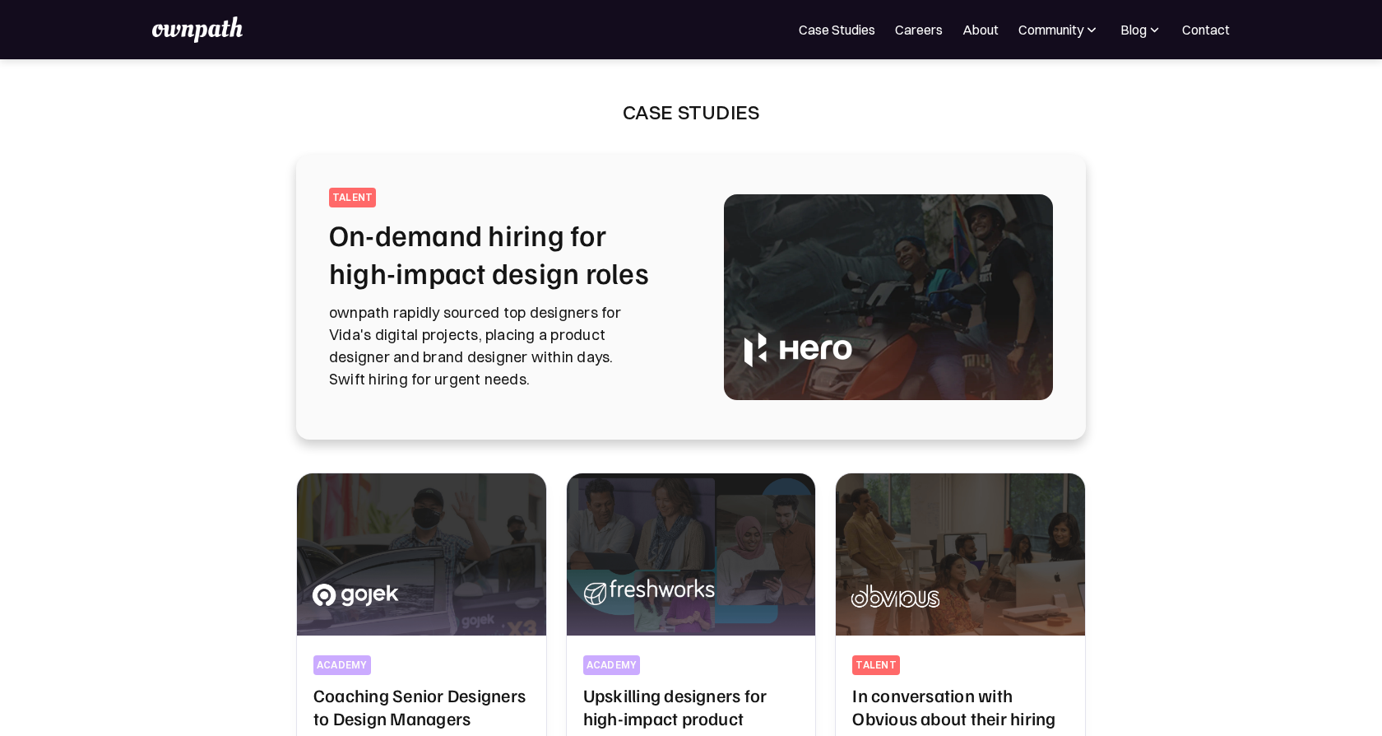
click at [216, 19] on img at bounding box center [197, 29] width 90 height 26
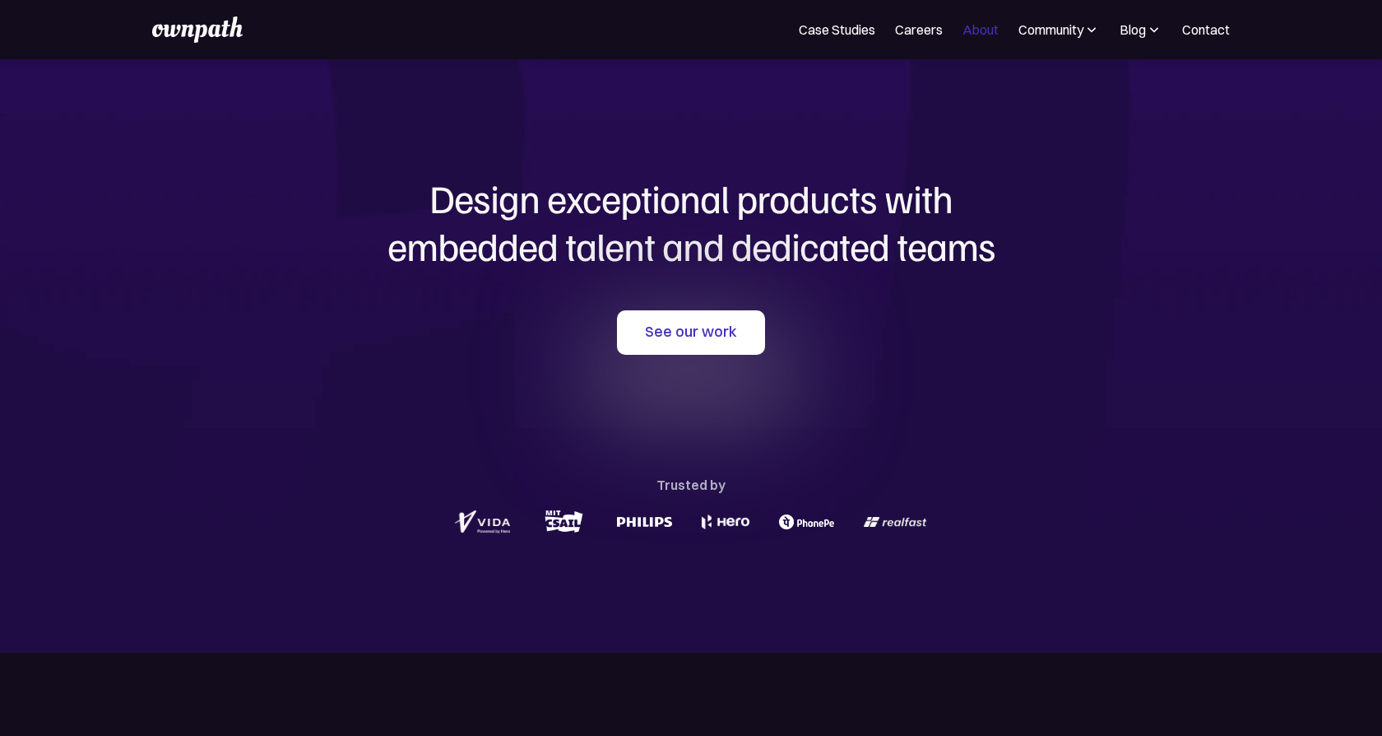
click at [981, 26] on link "About" at bounding box center [981, 30] width 36 height 20
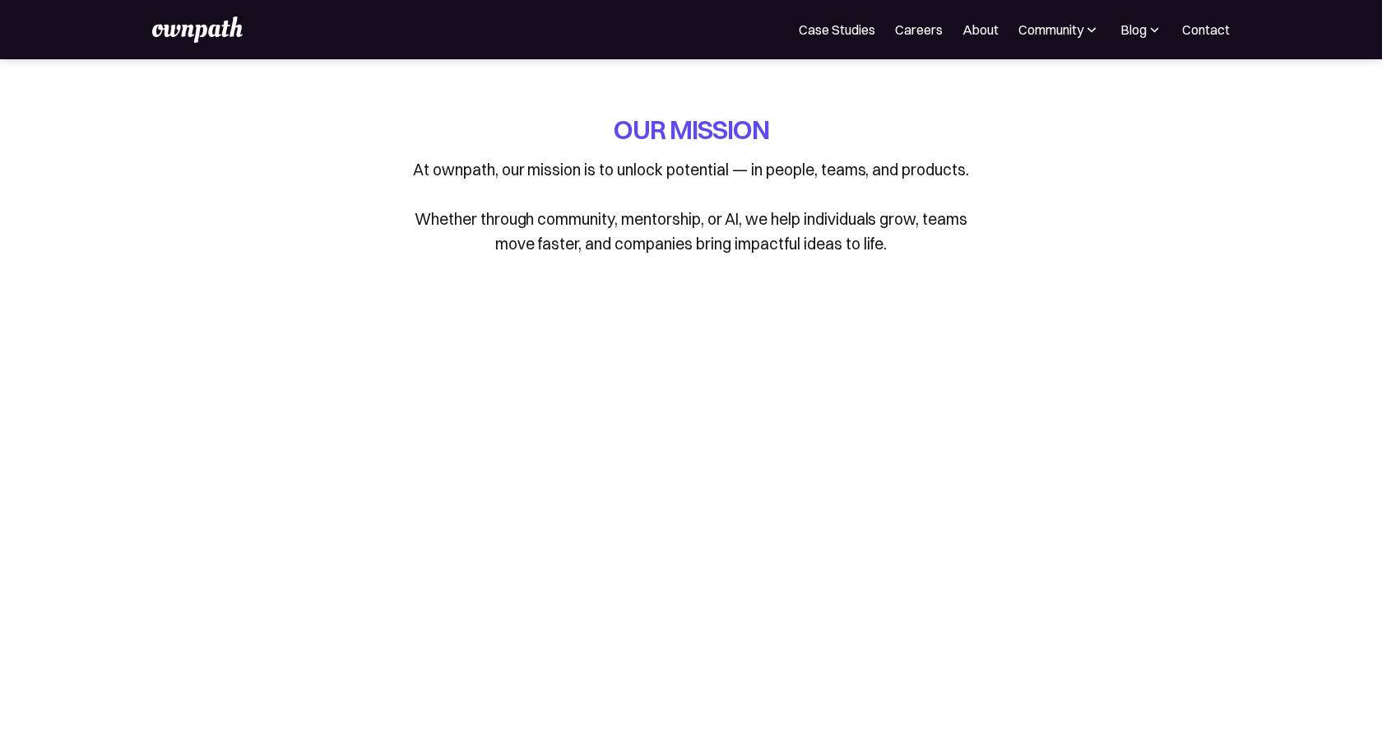
click at [1068, 165] on div "OUR MISSION At ownpath, our mission is to unlock potential — in people, teams, …" at bounding box center [691, 196] width 762 height 169
click at [884, 255] on p "At ownpath, our mission is to unlock potential — in people, teams, and products…" at bounding box center [691, 206] width 576 height 99
